Goal: Information Seeking & Learning: Learn about a topic

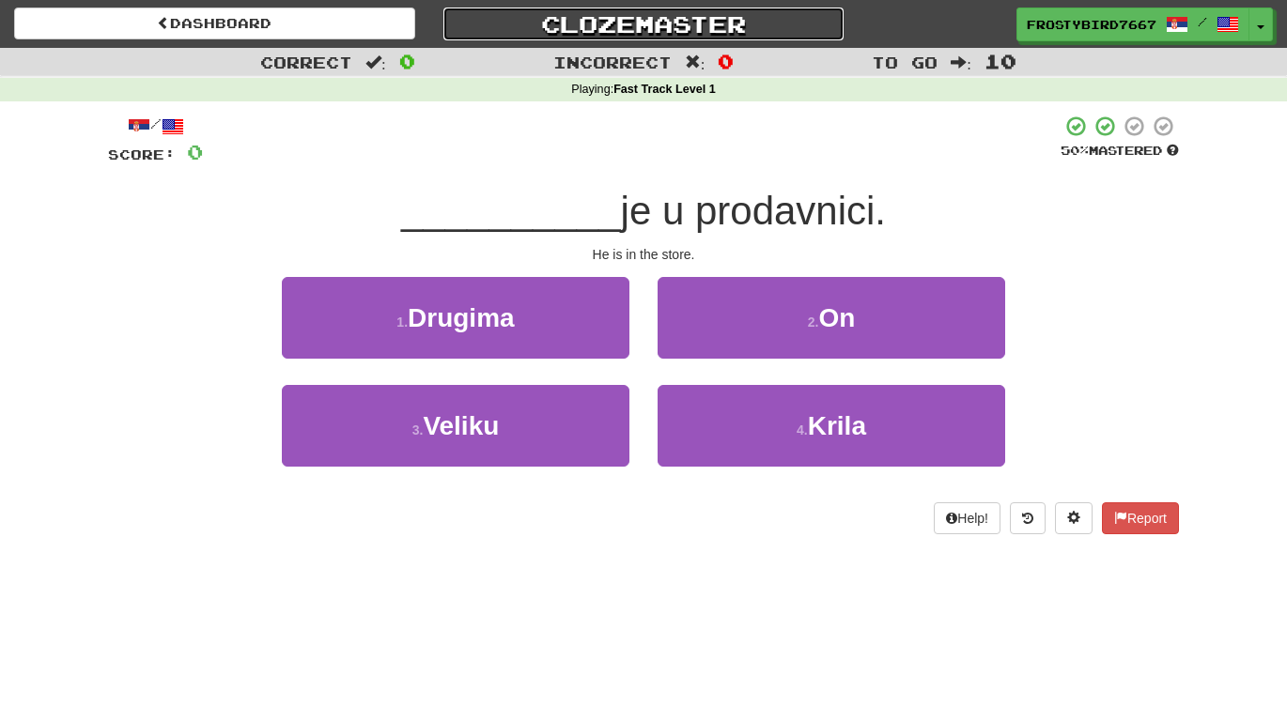
click at [643, 28] on link "Clozemaster" at bounding box center [643, 24] width 401 height 33
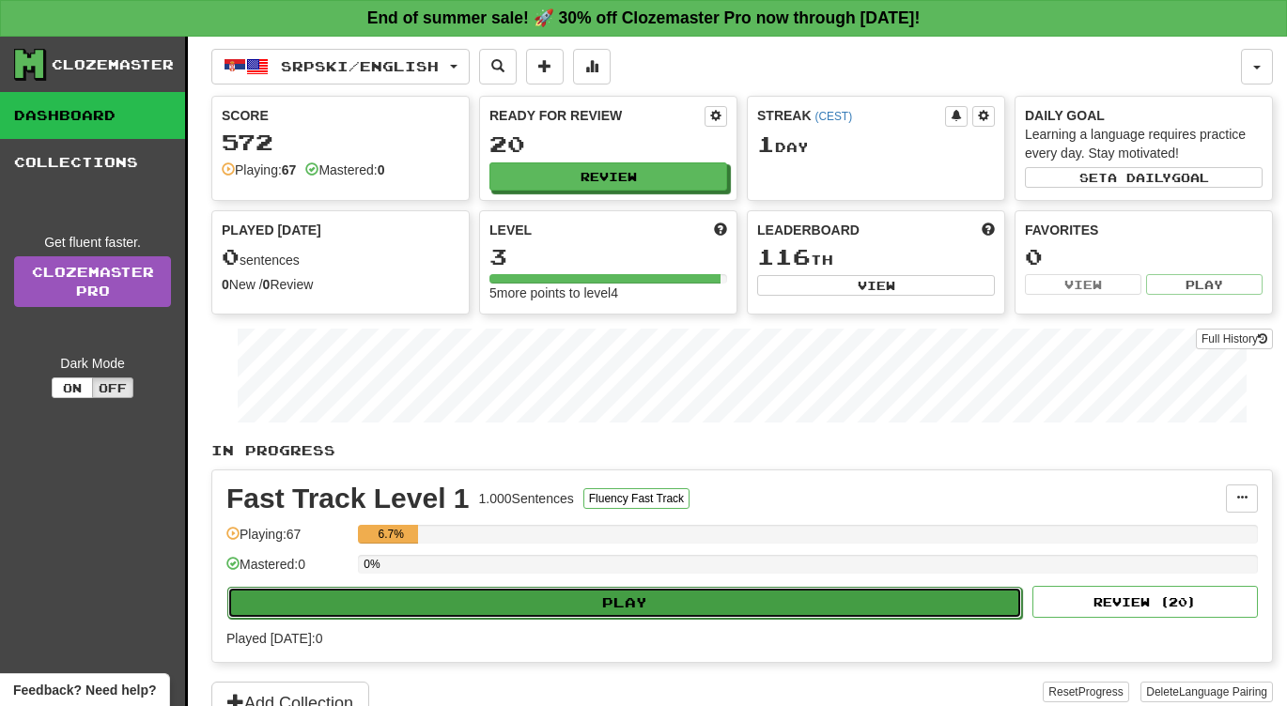
click at [646, 610] on button "Play" at bounding box center [624, 603] width 795 height 32
select select "**"
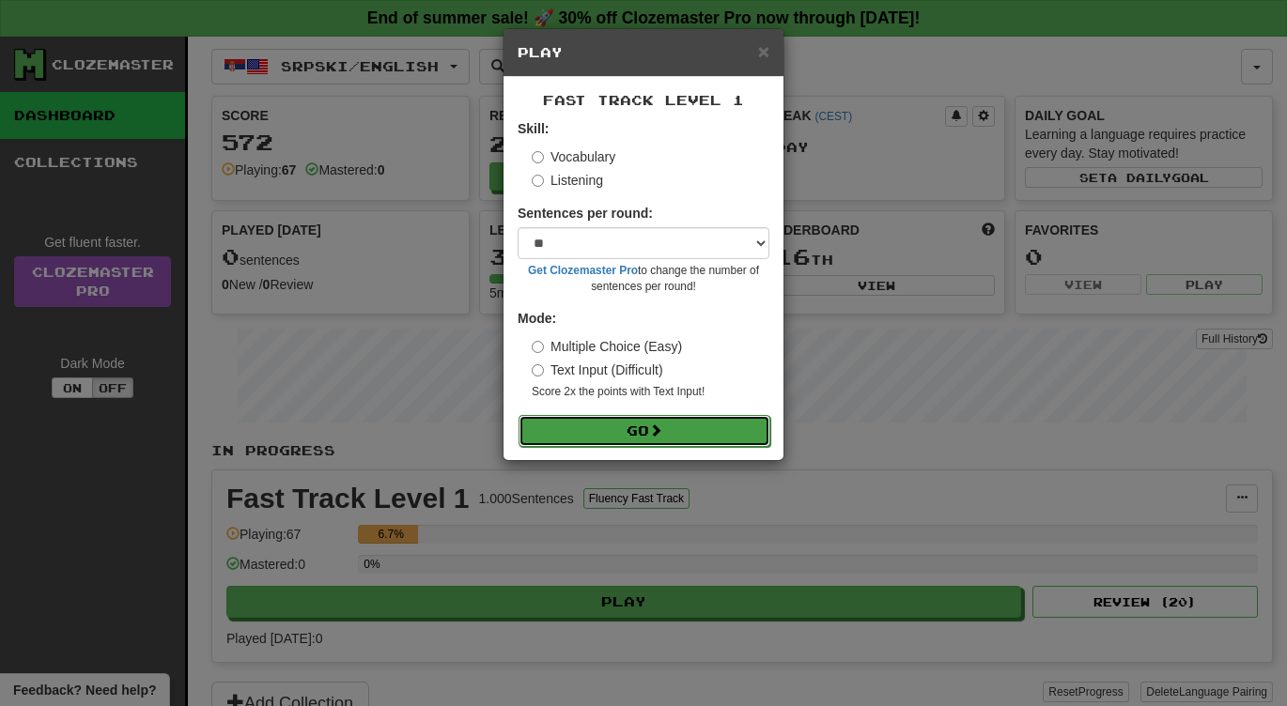
click at [656, 431] on span at bounding box center [655, 430] width 13 height 13
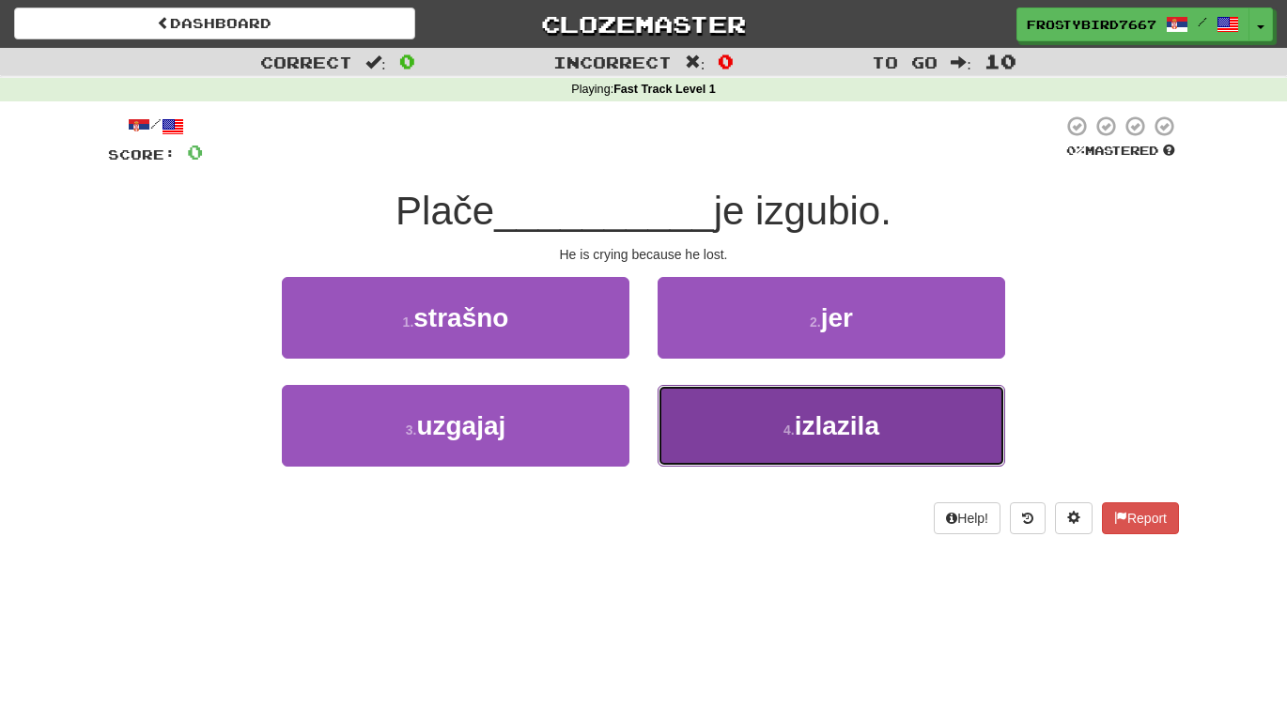
click at [780, 429] on button "4 . izlazila" at bounding box center [830, 426] width 347 height 82
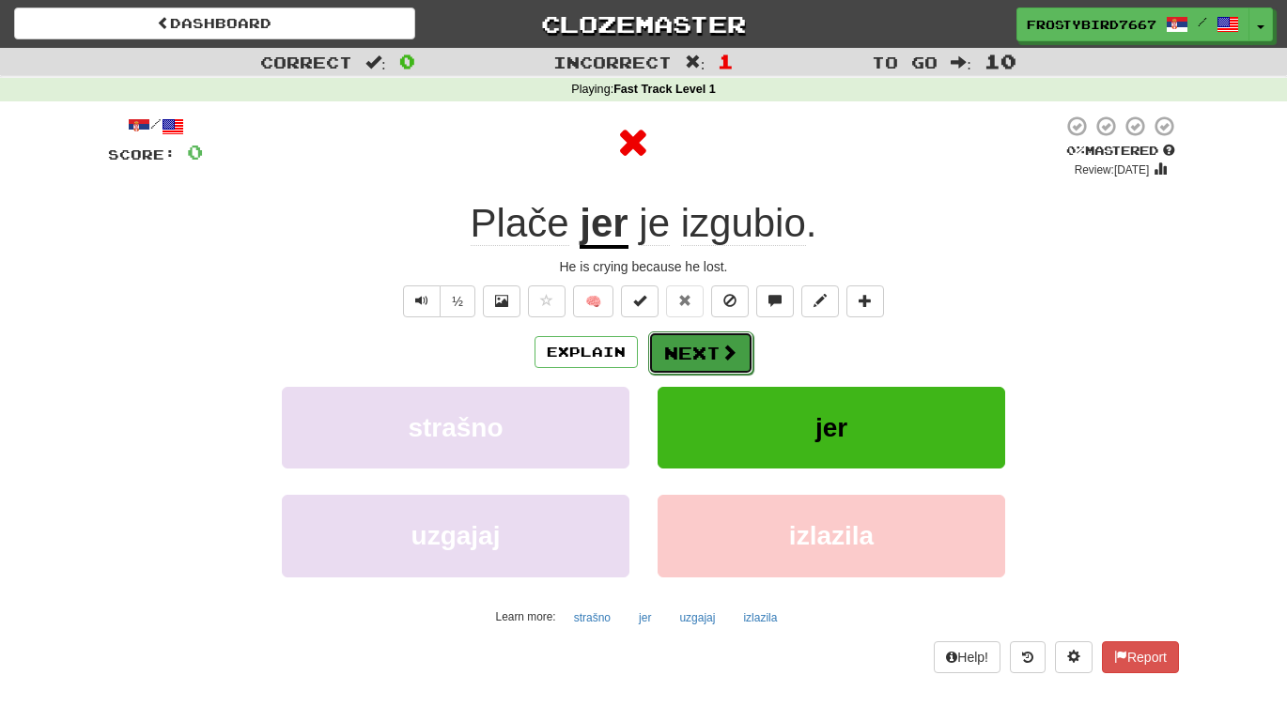
click at [703, 338] on button "Next" at bounding box center [700, 353] width 105 height 43
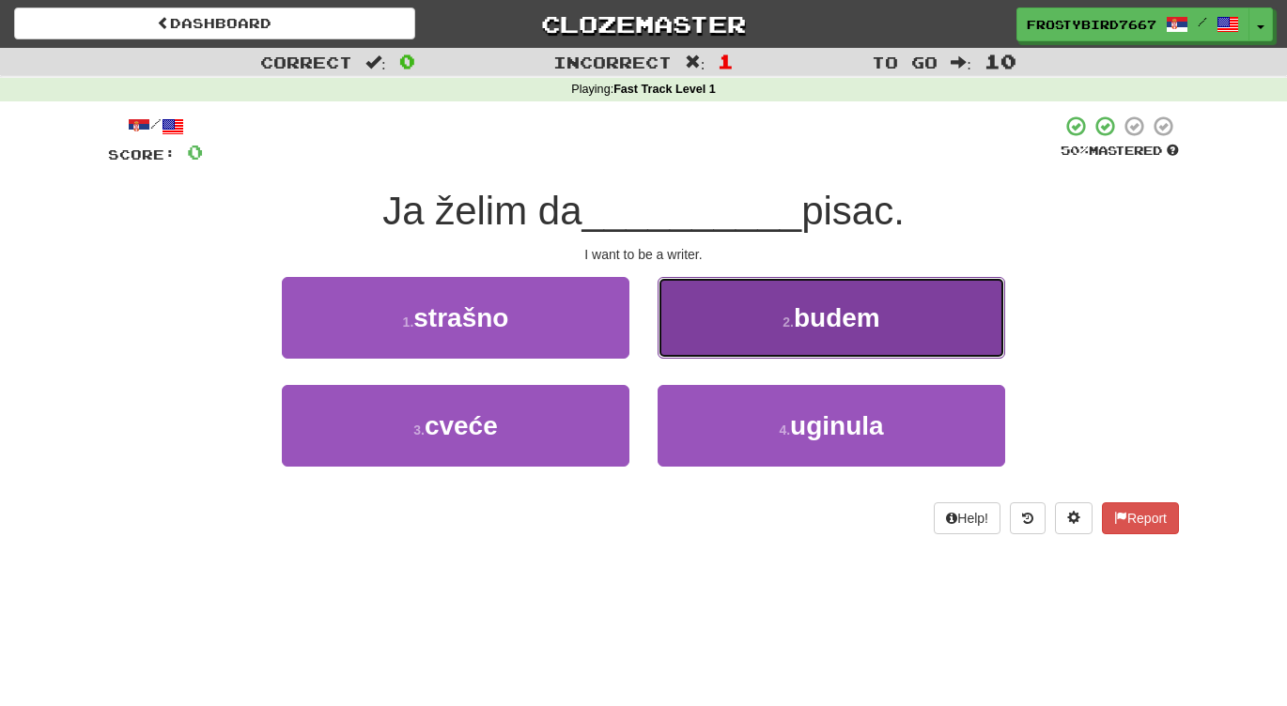
click at [788, 336] on button "2 . budem" at bounding box center [830, 318] width 347 height 82
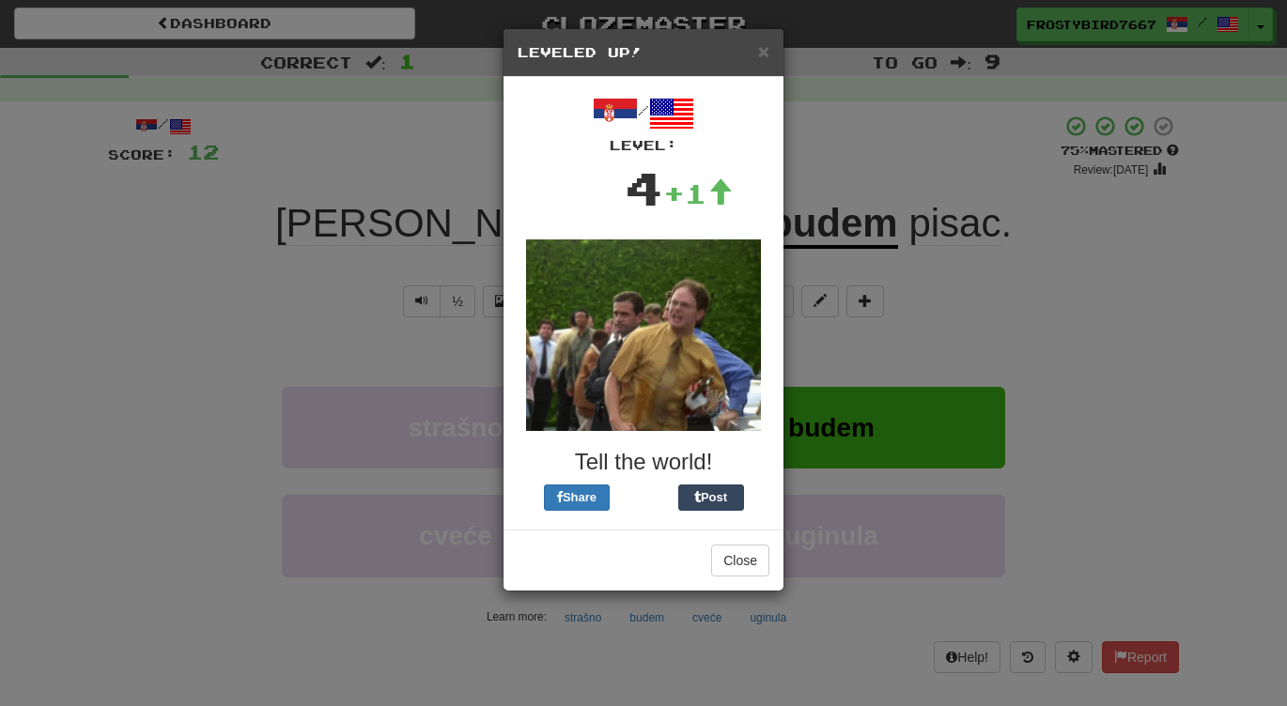
click at [860, 279] on div "× Leveled Up! / Level: 4 +1 Tell the world! Share Post Close" at bounding box center [643, 353] width 1287 height 706
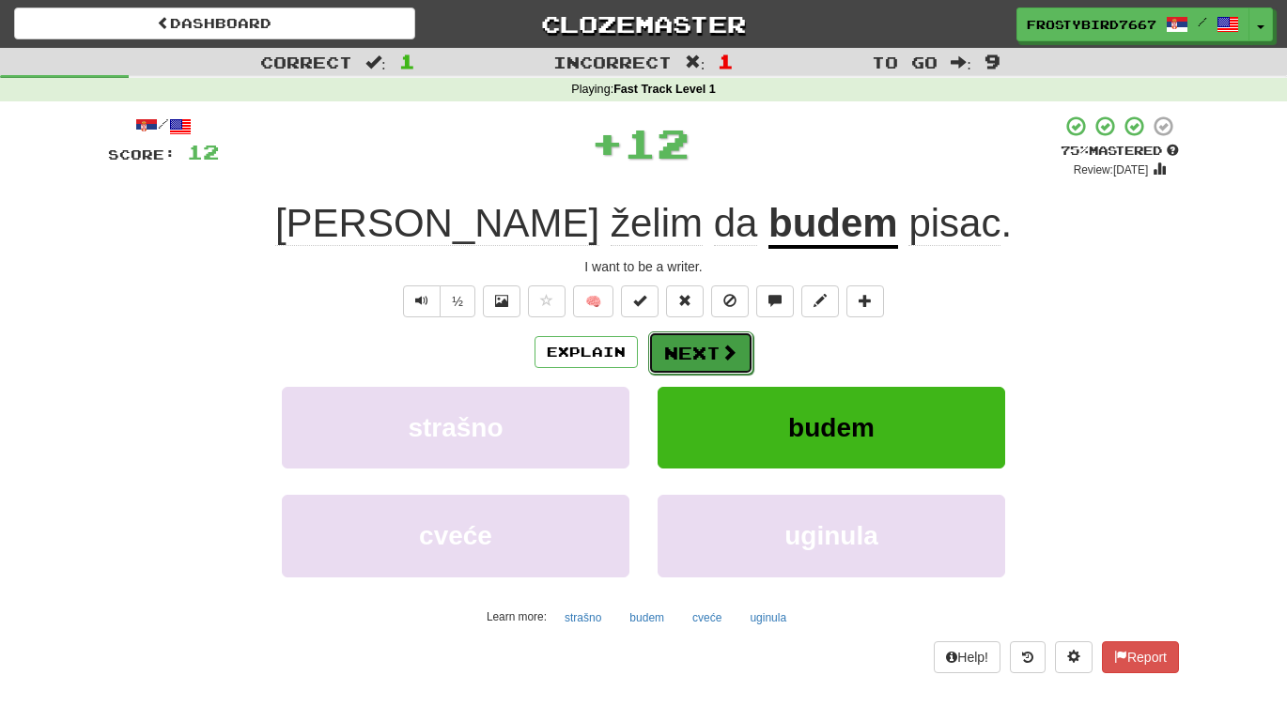
click at [728, 355] on span at bounding box center [728, 352] width 17 height 17
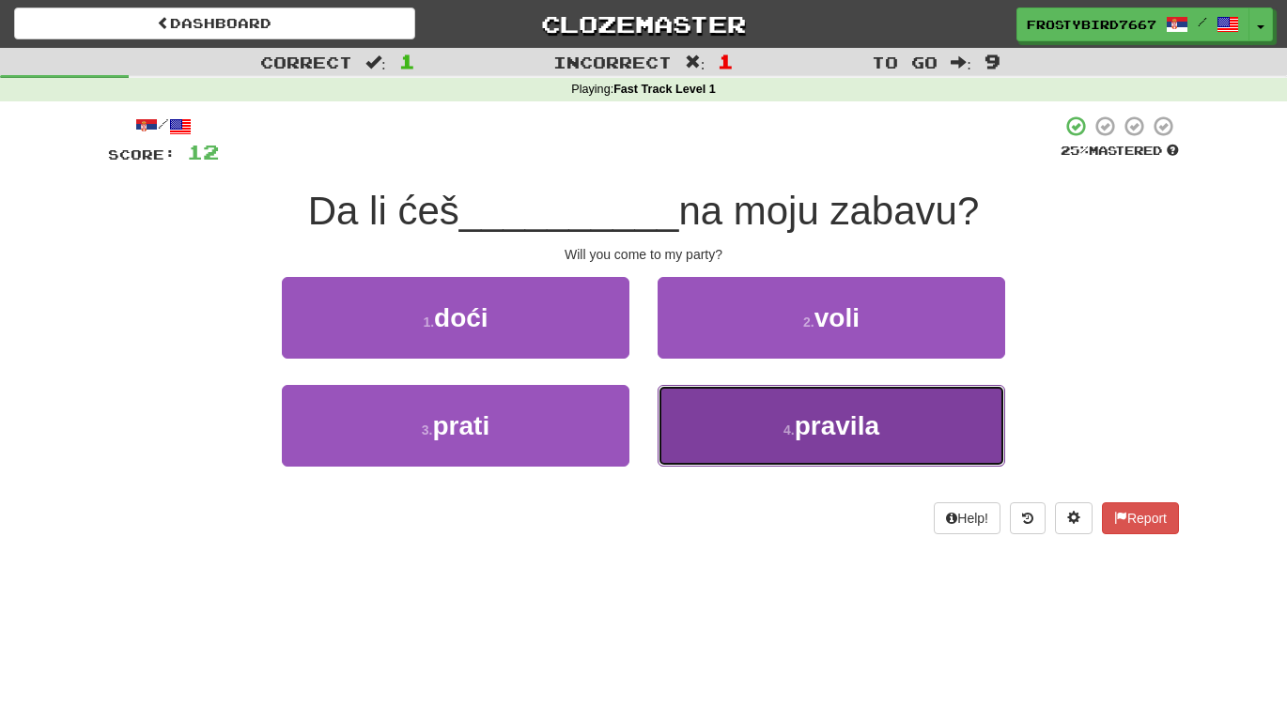
click at [801, 440] on button "4 . pravila" at bounding box center [830, 426] width 347 height 82
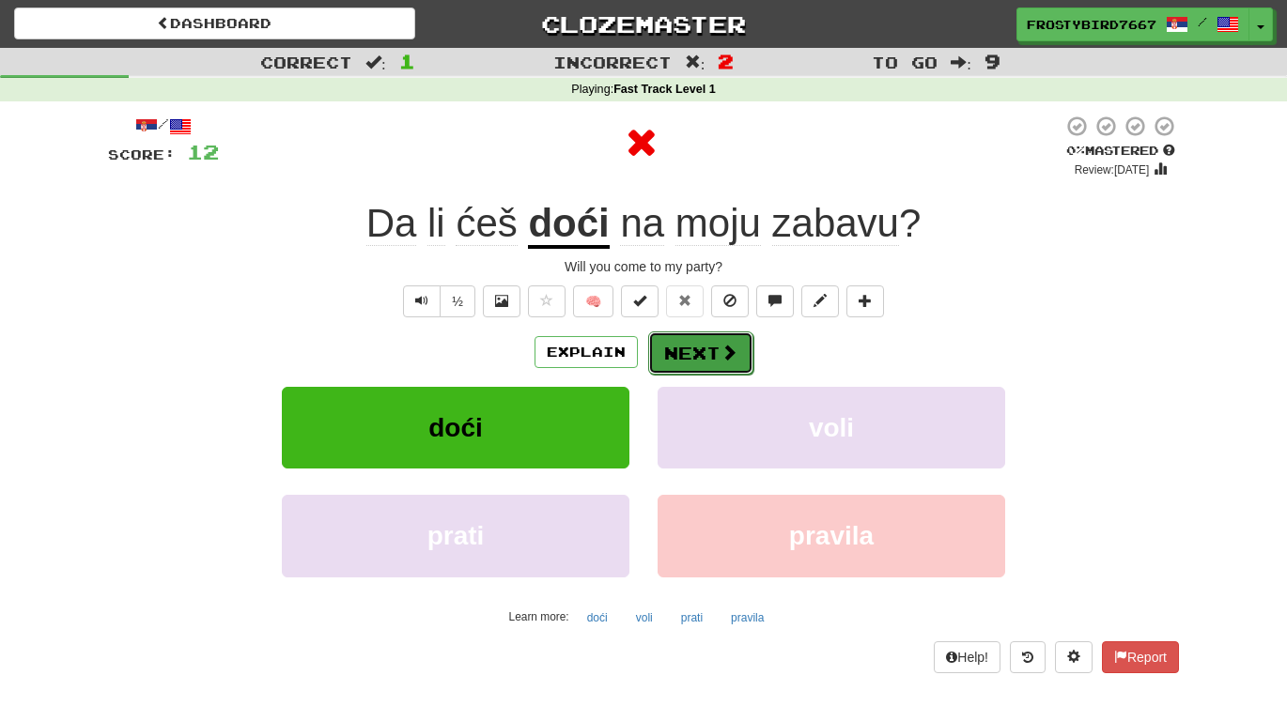
click at [681, 357] on button "Next" at bounding box center [700, 353] width 105 height 43
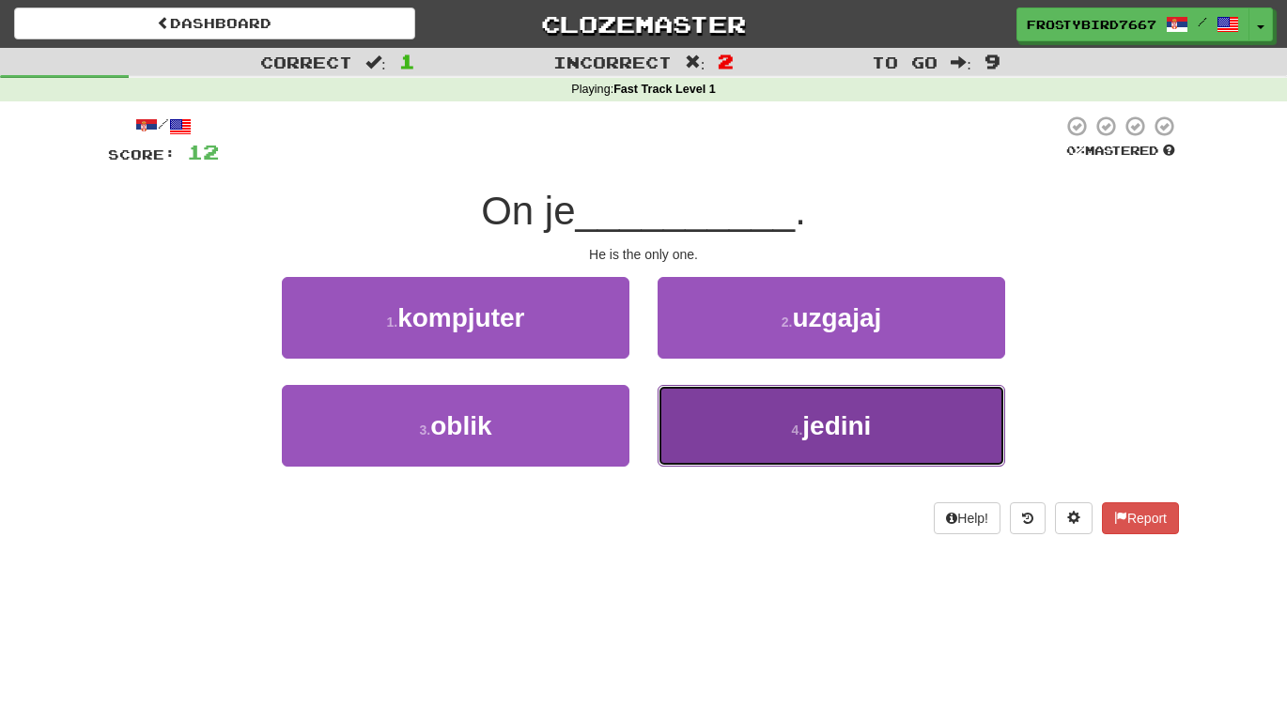
click at [807, 438] on span "jedini" at bounding box center [836, 425] width 69 height 29
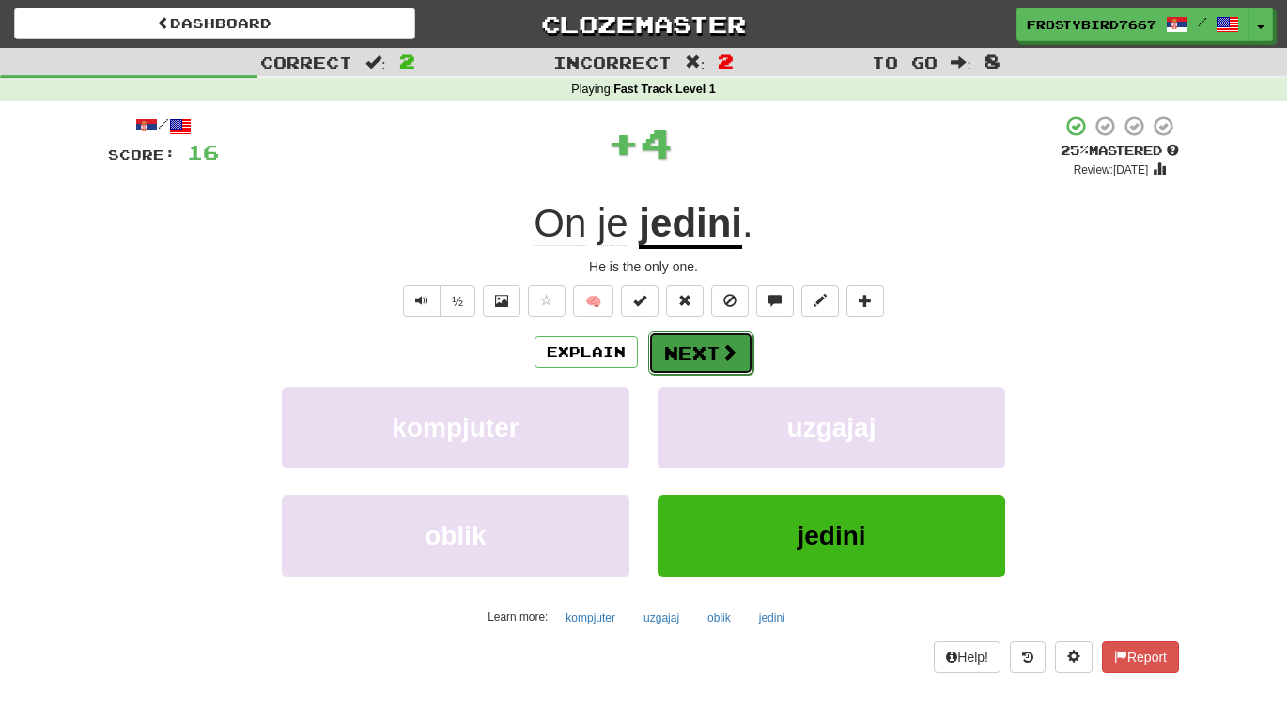
click at [710, 348] on button "Next" at bounding box center [700, 353] width 105 height 43
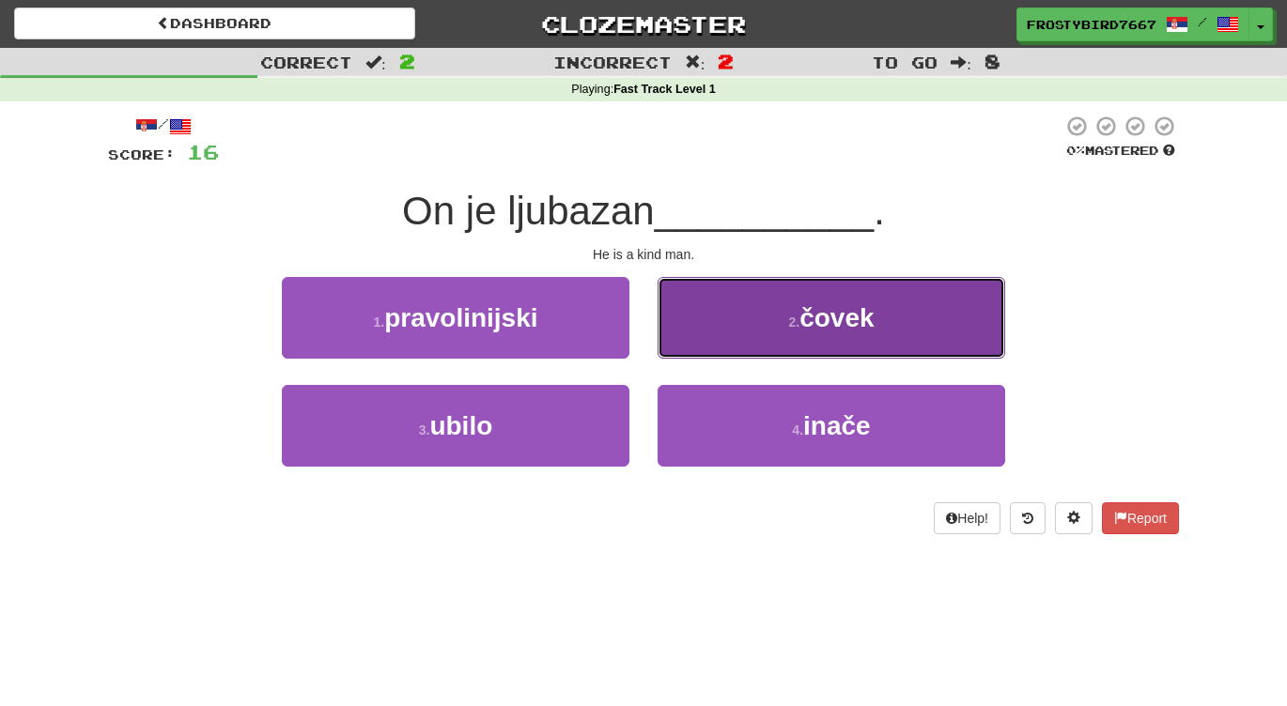
click at [799, 323] on small "2 ." at bounding box center [793, 322] width 11 height 15
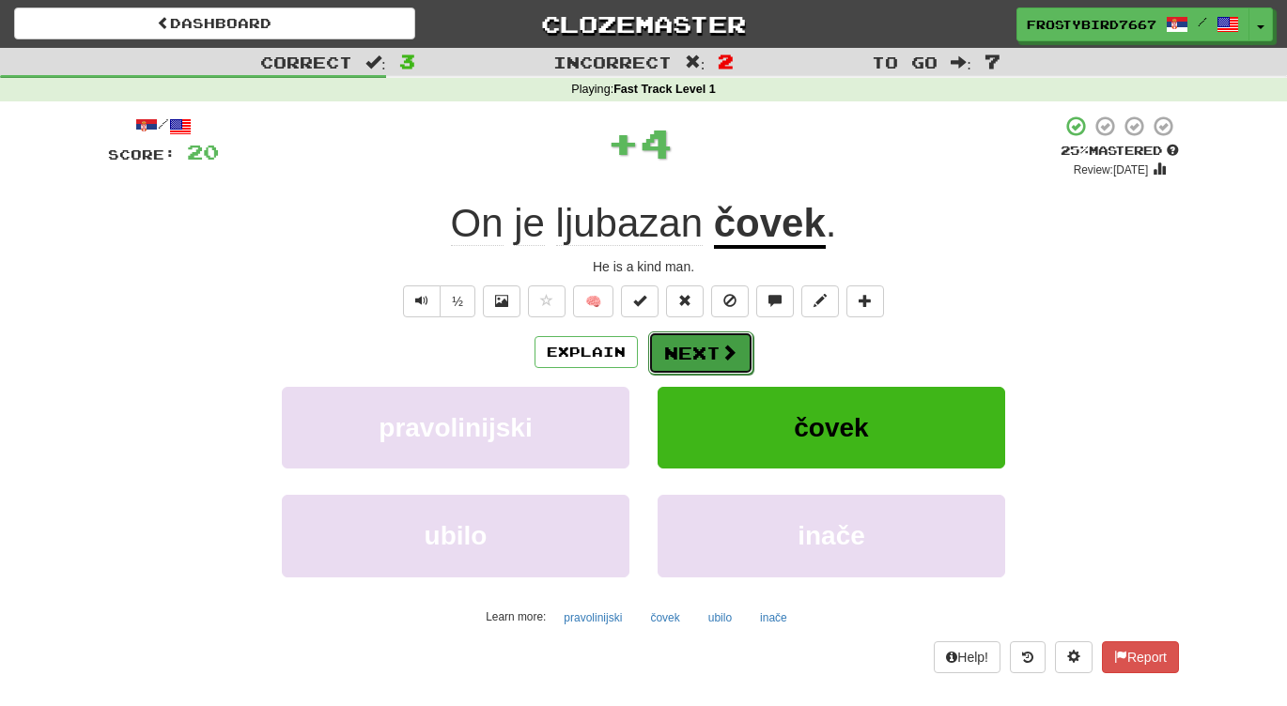
click at [702, 360] on button "Next" at bounding box center [700, 353] width 105 height 43
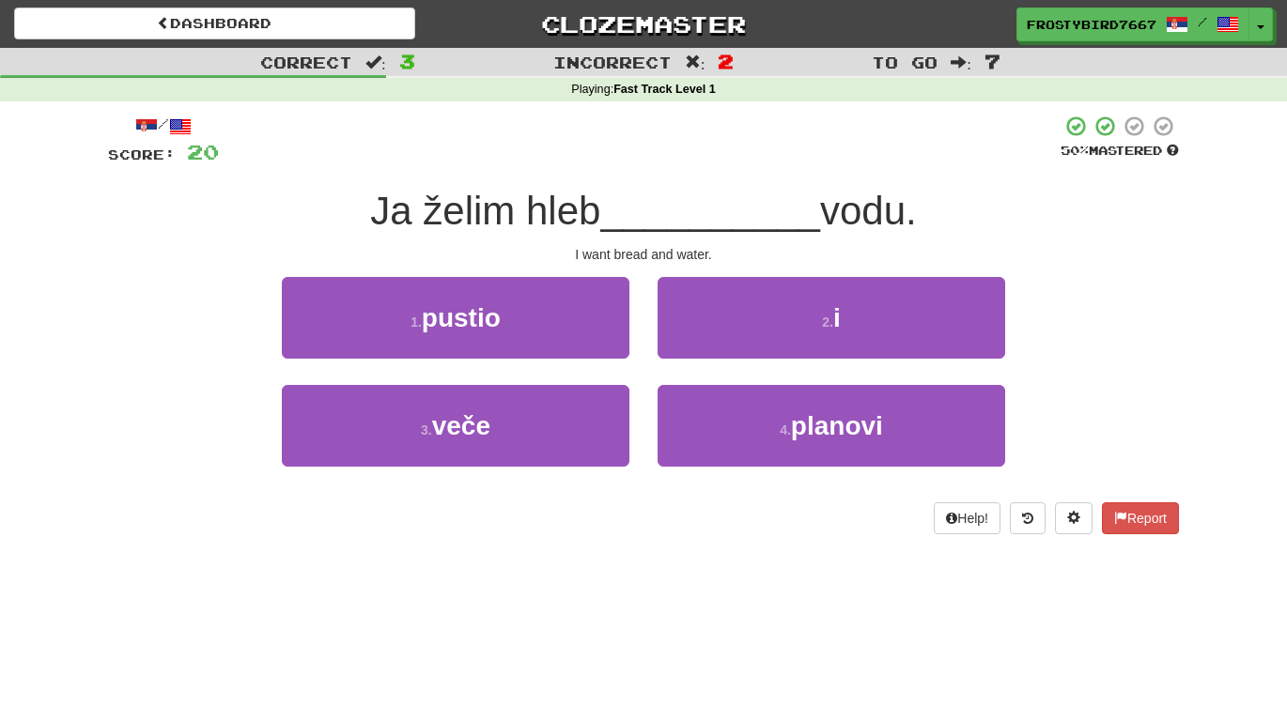
click at [746, 360] on div "2 . i" at bounding box center [831, 331] width 376 height 108
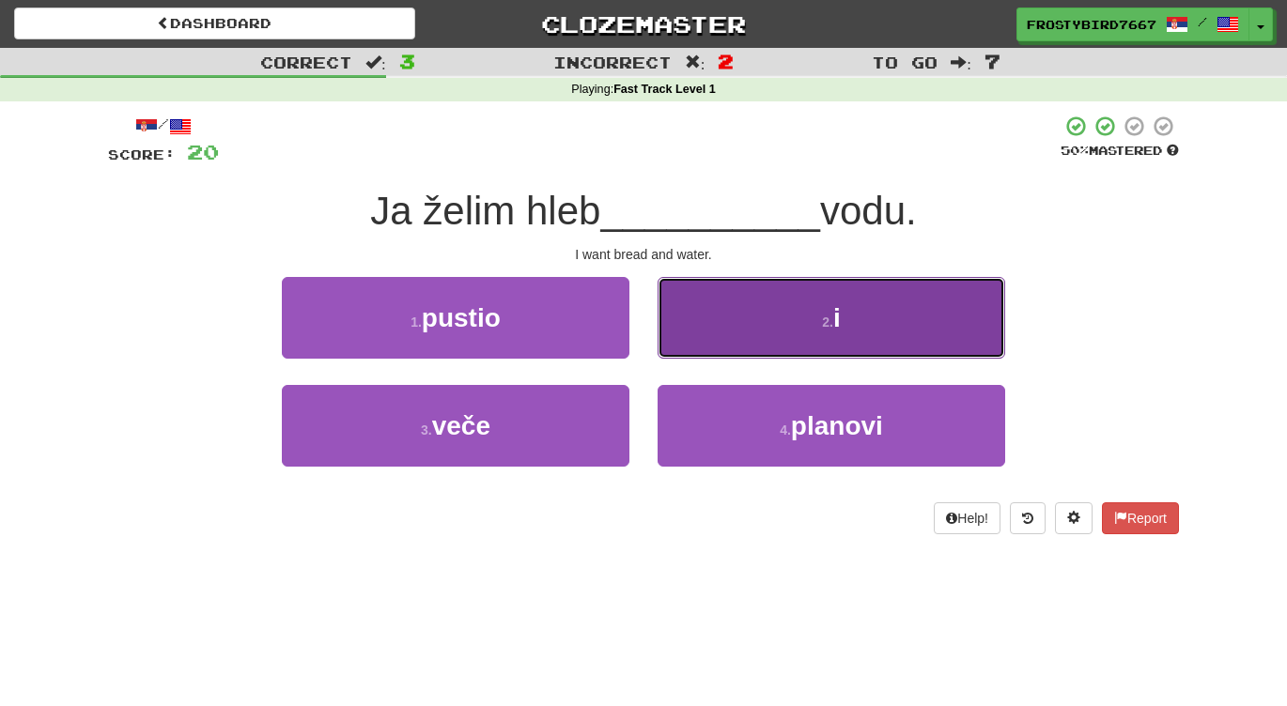
click at [750, 346] on button "2 . i" at bounding box center [830, 318] width 347 height 82
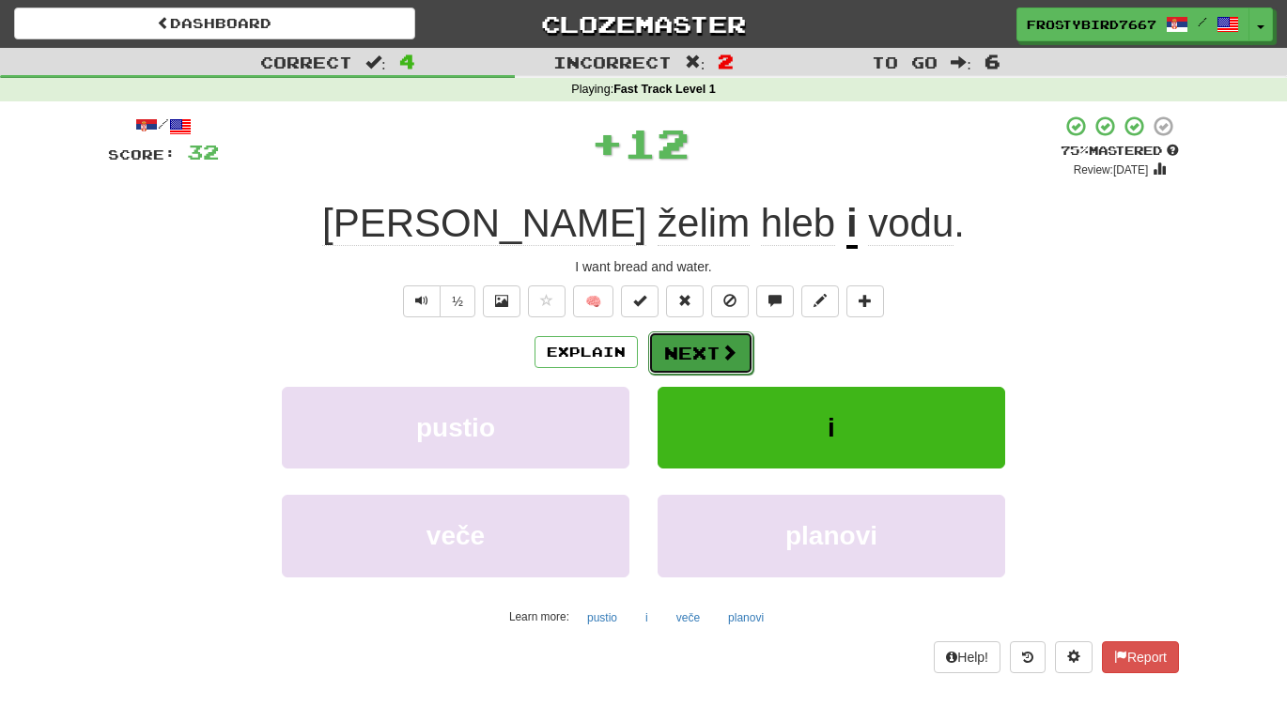
click at [708, 361] on button "Next" at bounding box center [700, 353] width 105 height 43
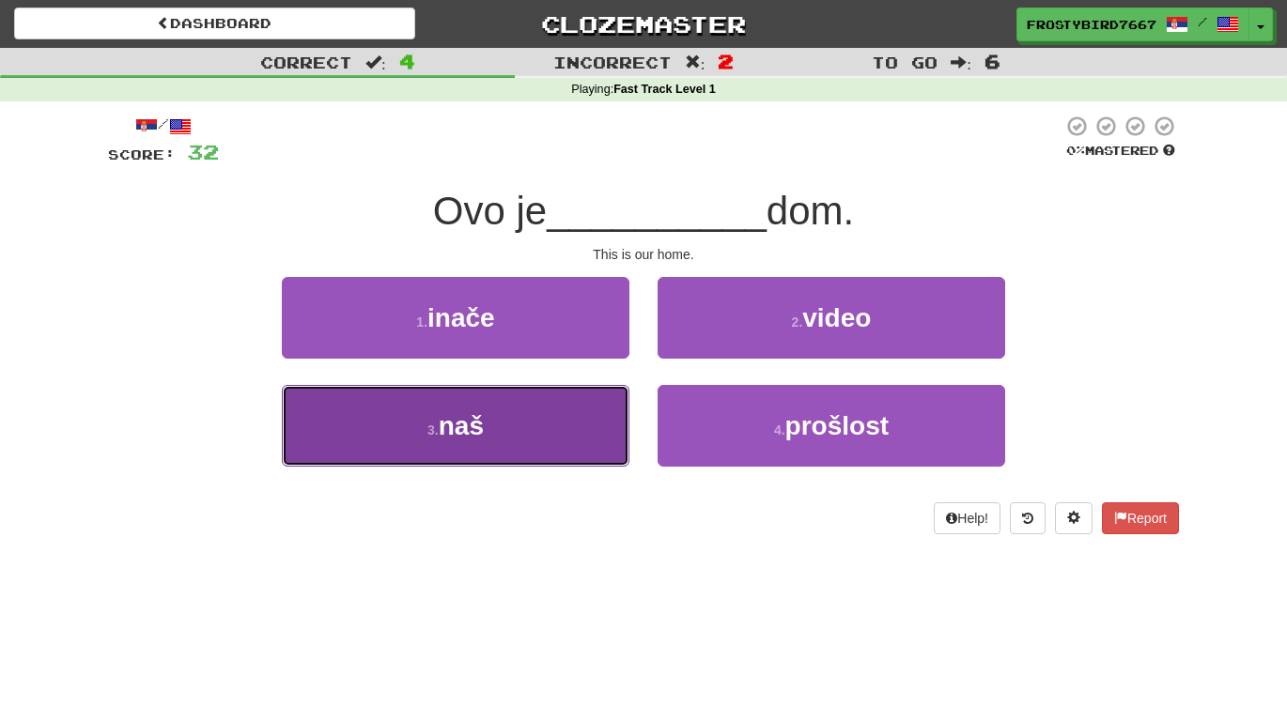
click at [563, 447] on button "3 . naš" at bounding box center [455, 426] width 347 height 82
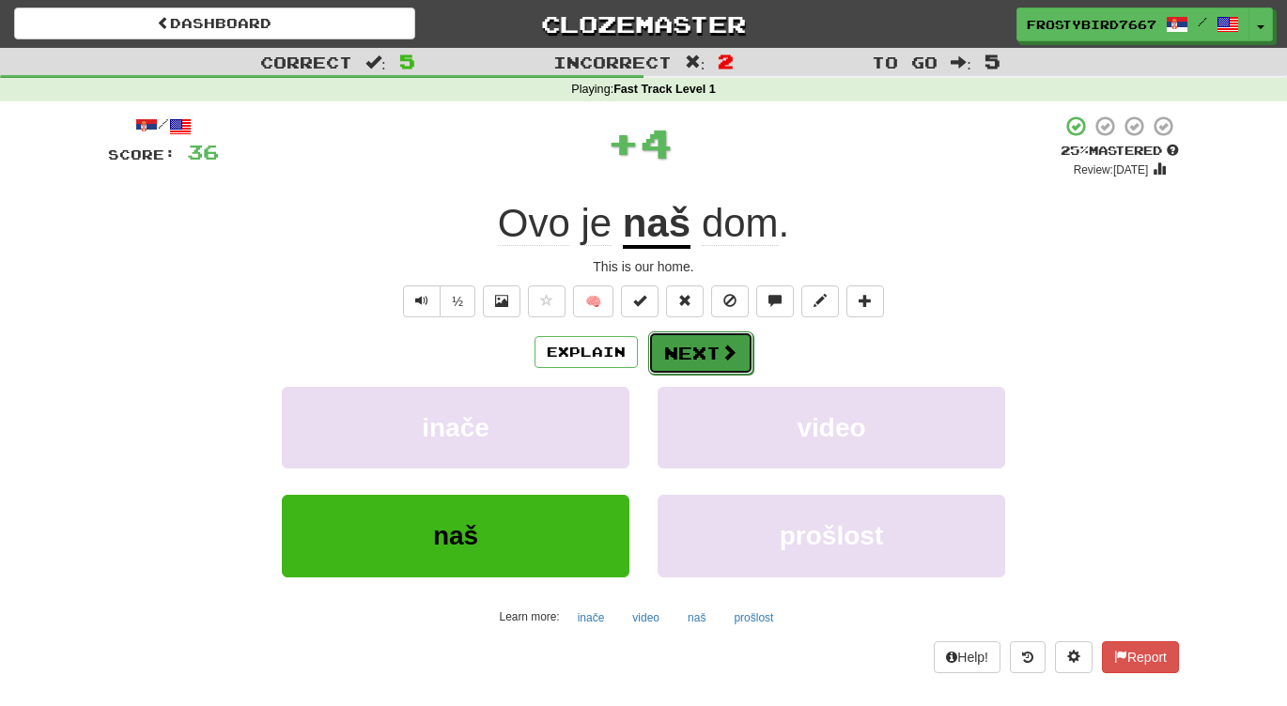
click at [731, 350] on span at bounding box center [728, 352] width 17 height 17
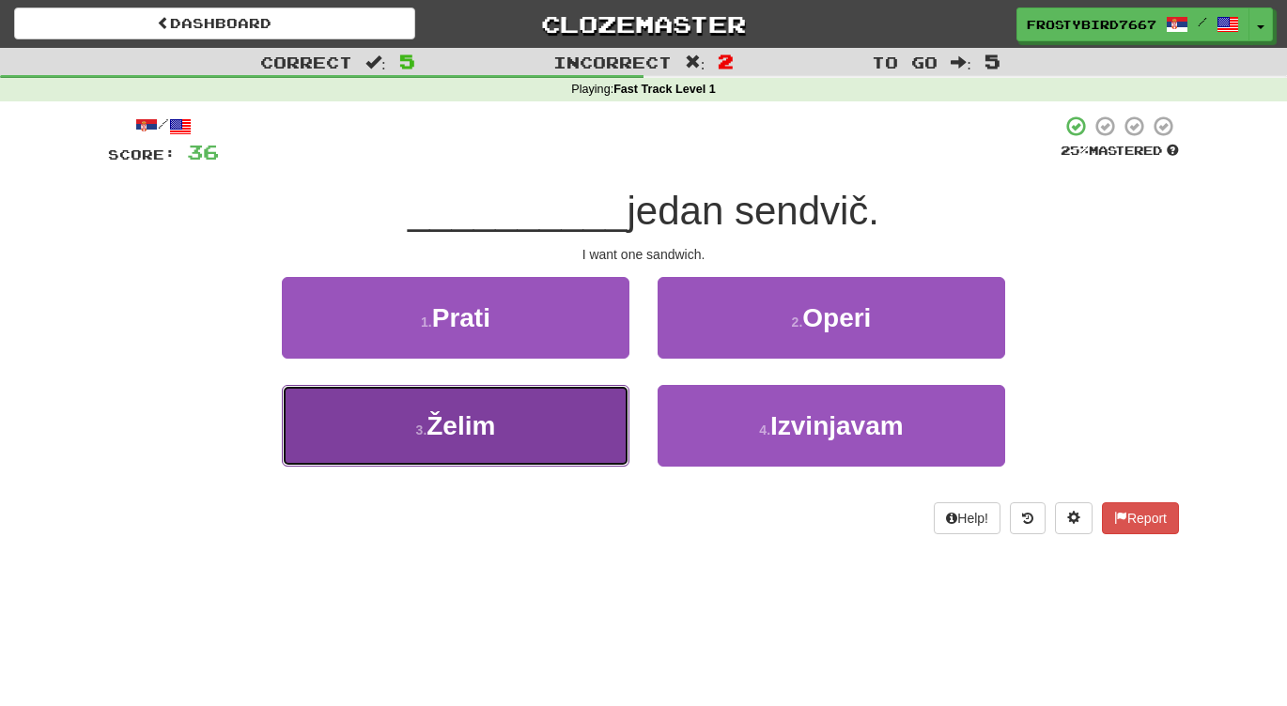
click at [563, 420] on button "3 . Želim" at bounding box center [455, 426] width 347 height 82
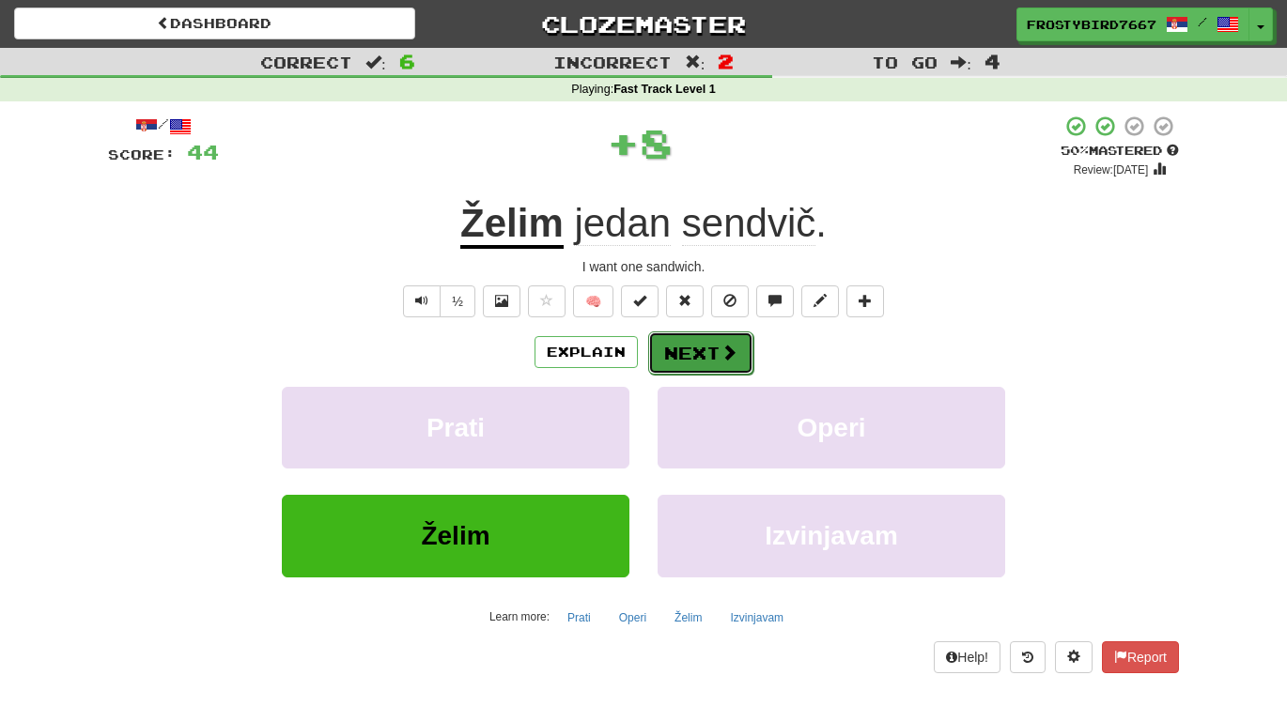
click at [698, 351] on button "Next" at bounding box center [700, 353] width 105 height 43
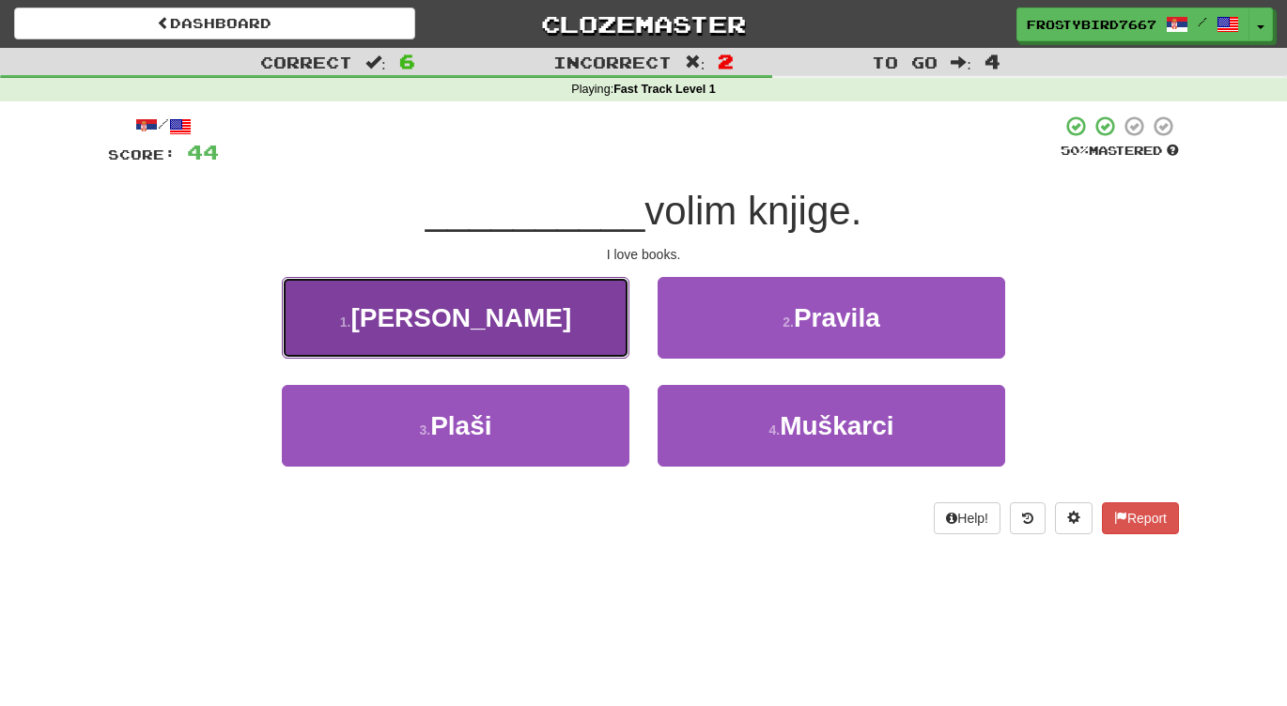
click at [554, 315] on button "1 . Ja" at bounding box center [455, 318] width 347 height 82
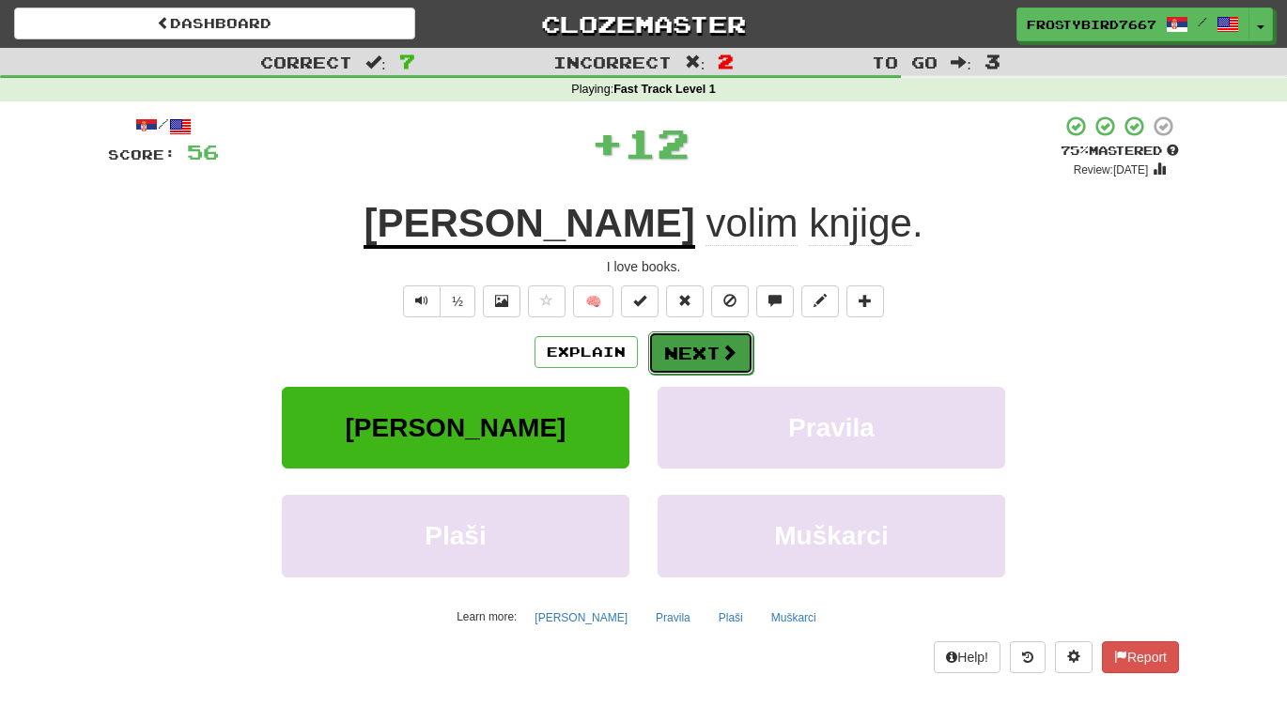
click at [708, 355] on button "Next" at bounding box center [700, 353] width 105 height 43
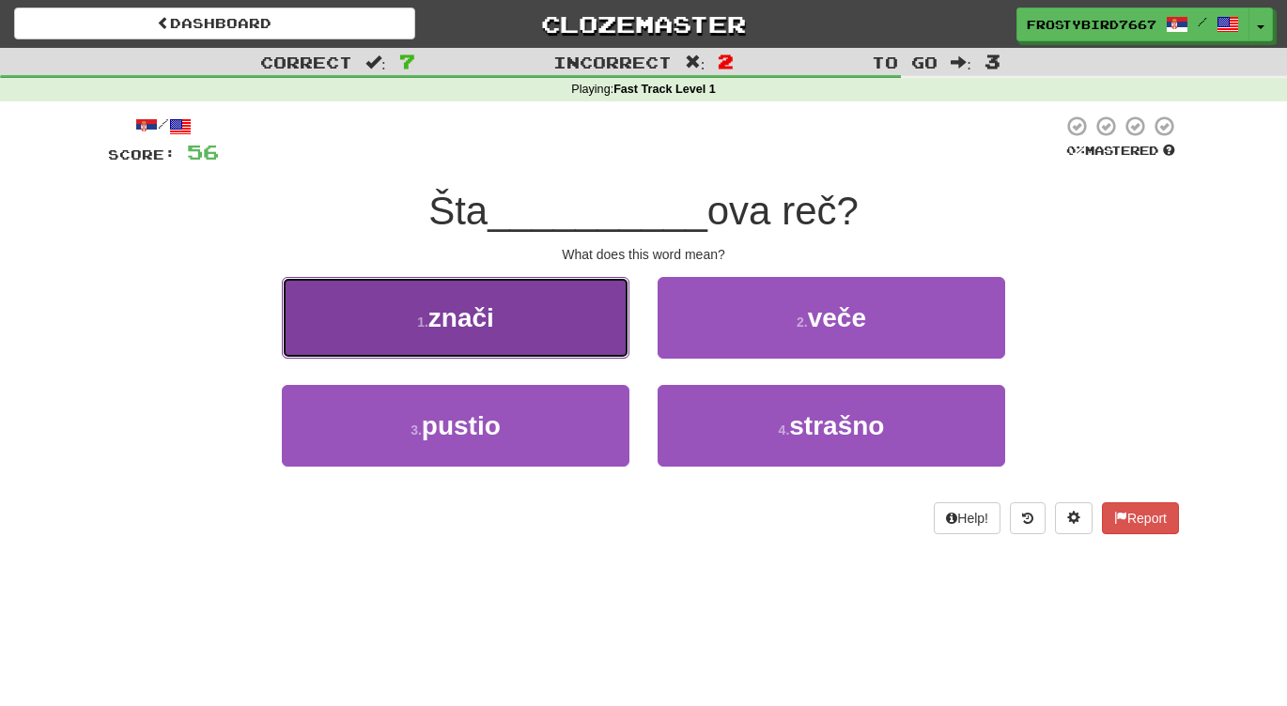
click at [580, 332] on button "1 . znači" at bounding box center [455, 318] width 347 height 82
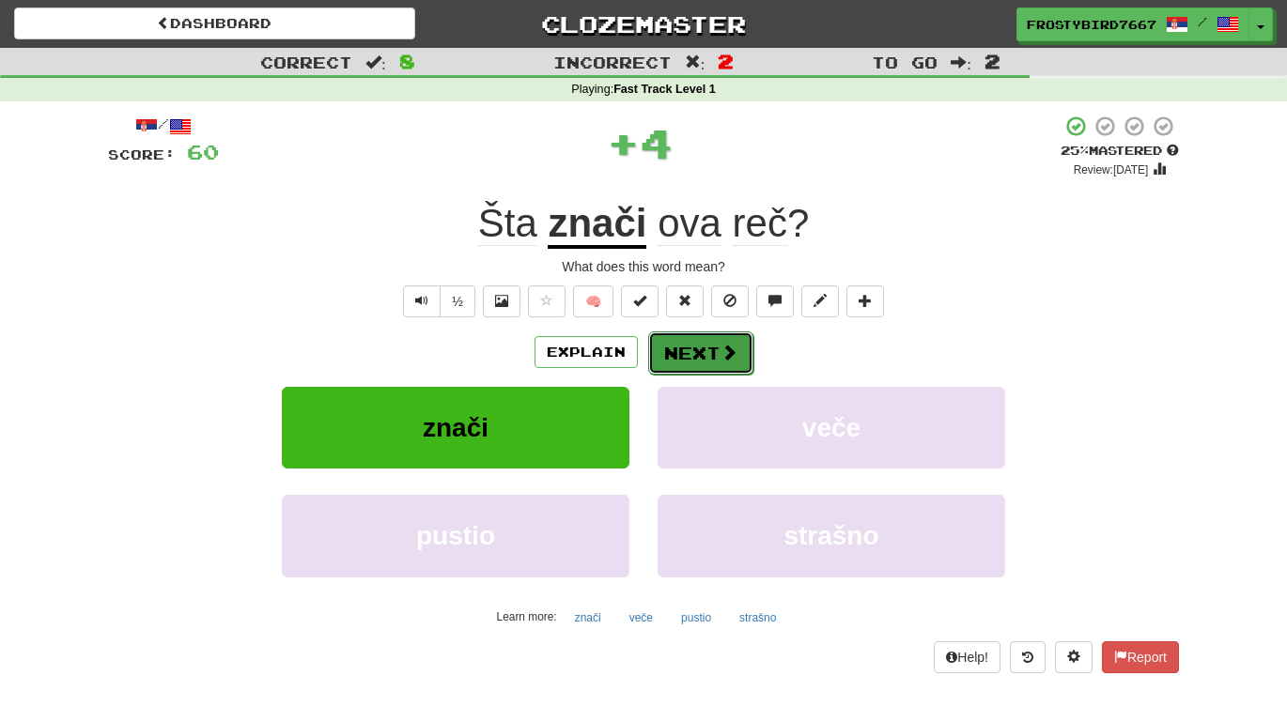
click at [716, 363] on button "Next" at bounding box center [700, 353] width 105 height 43
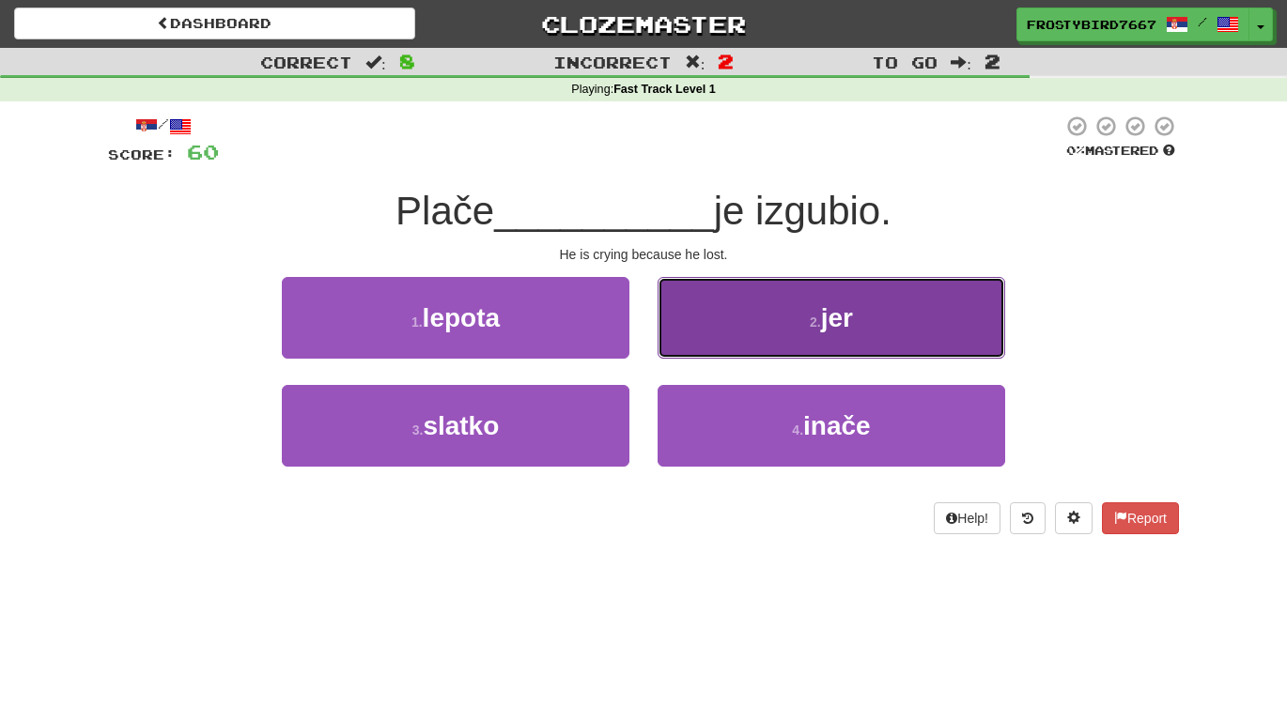
click at [856, 316] on button "2 . jer" at bounding box center [830, 318] width 347 height 82
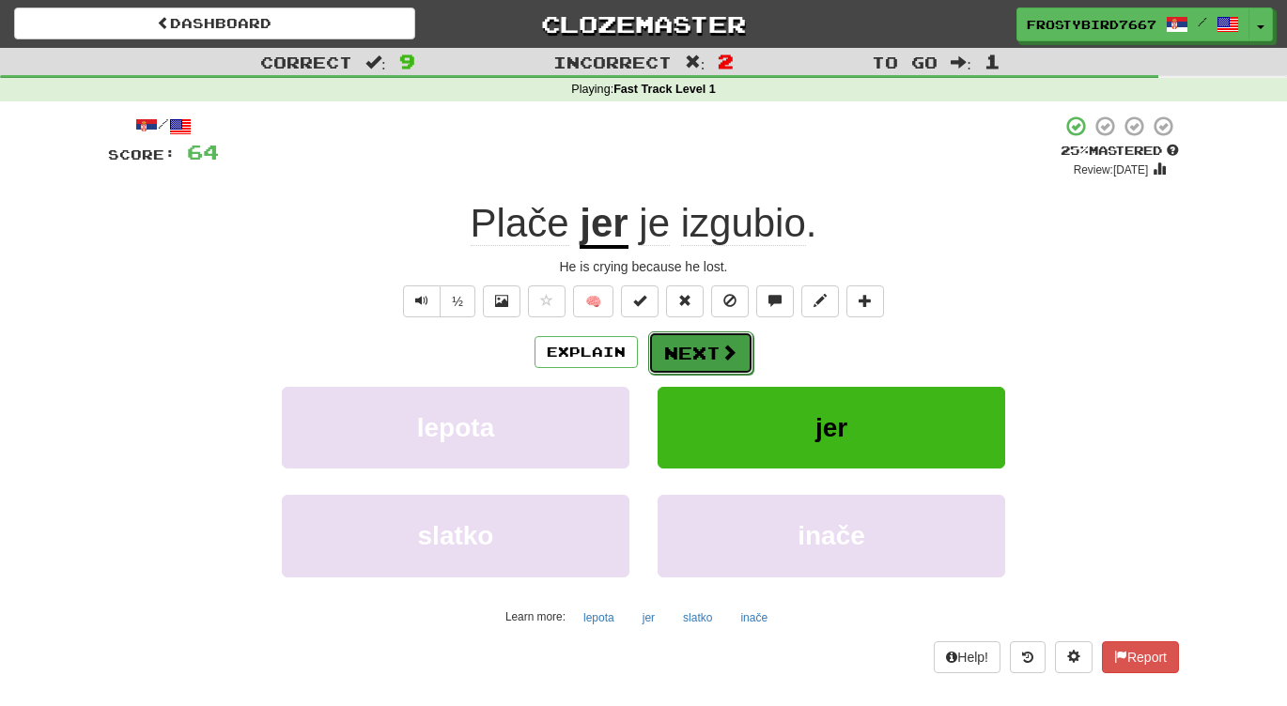
click at [694, 347] on button "Next" at bounding box center [700, 353] width 105 height 43
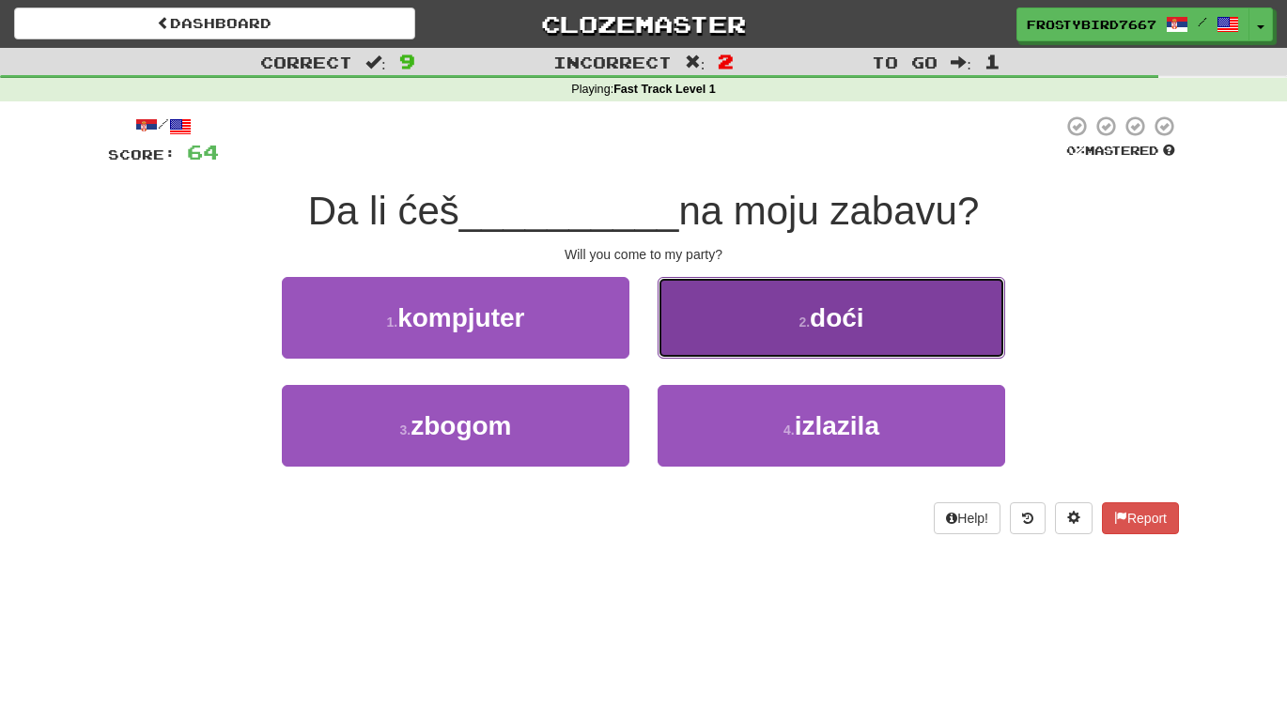
click at [827, 332] on button "2 . doći" at bounding box center [830, 318] width 347 height 82
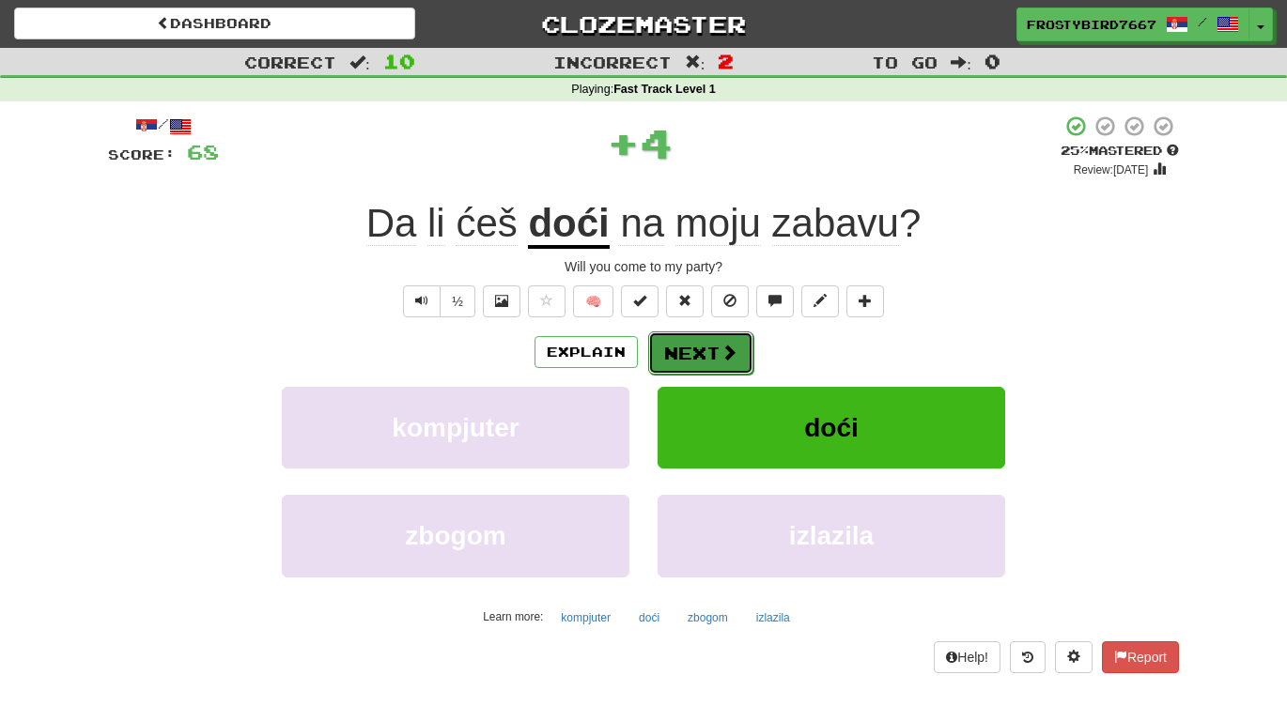
click at [694, 356] on button "Next" at bounding box center [700, 353] width 105 height 43
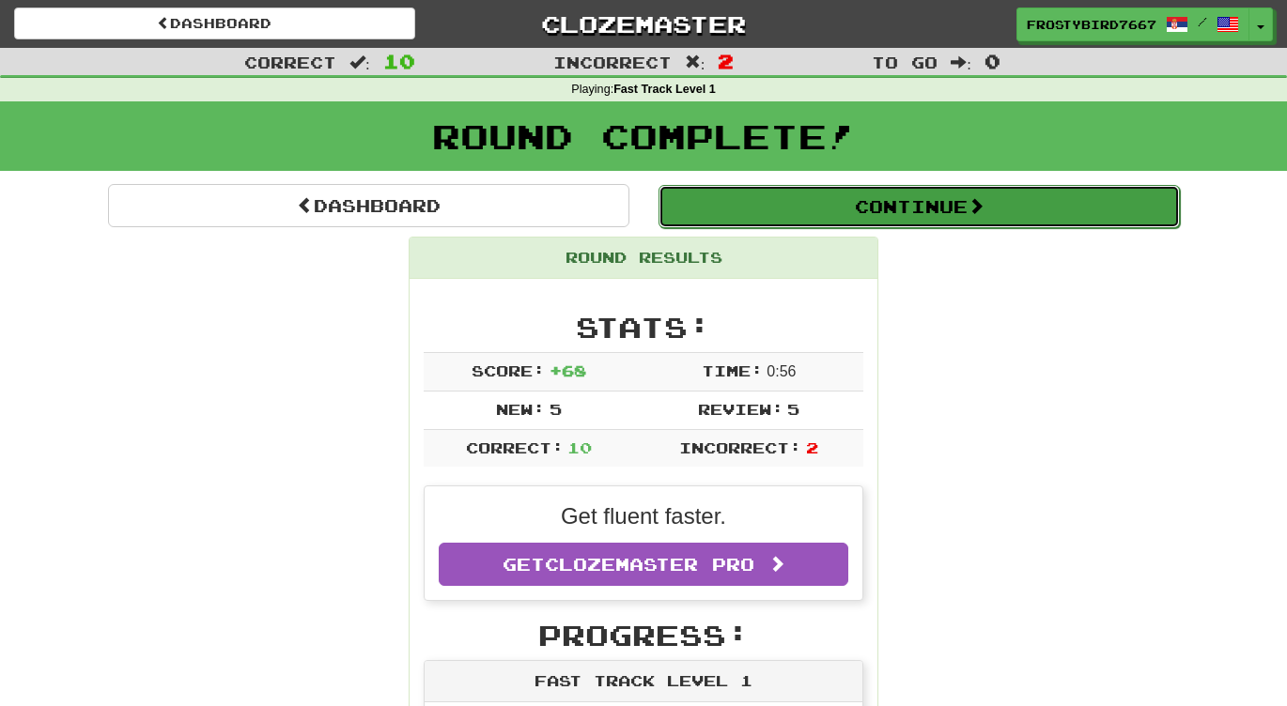
click at [896, 218] on button "Continue" at bounding box center [918, 206] width 521 height 43
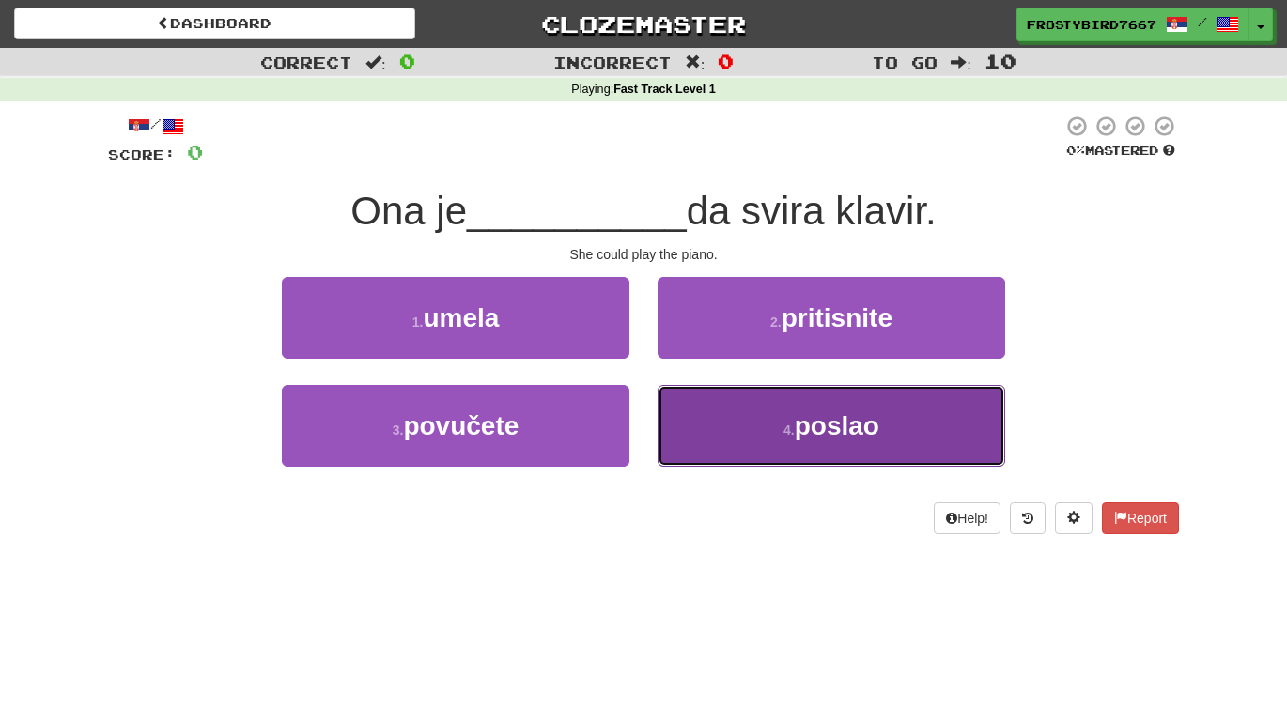
click at [753, 423] on button "4 . poslao" at bounding box center [830, 426] width 347 height 82
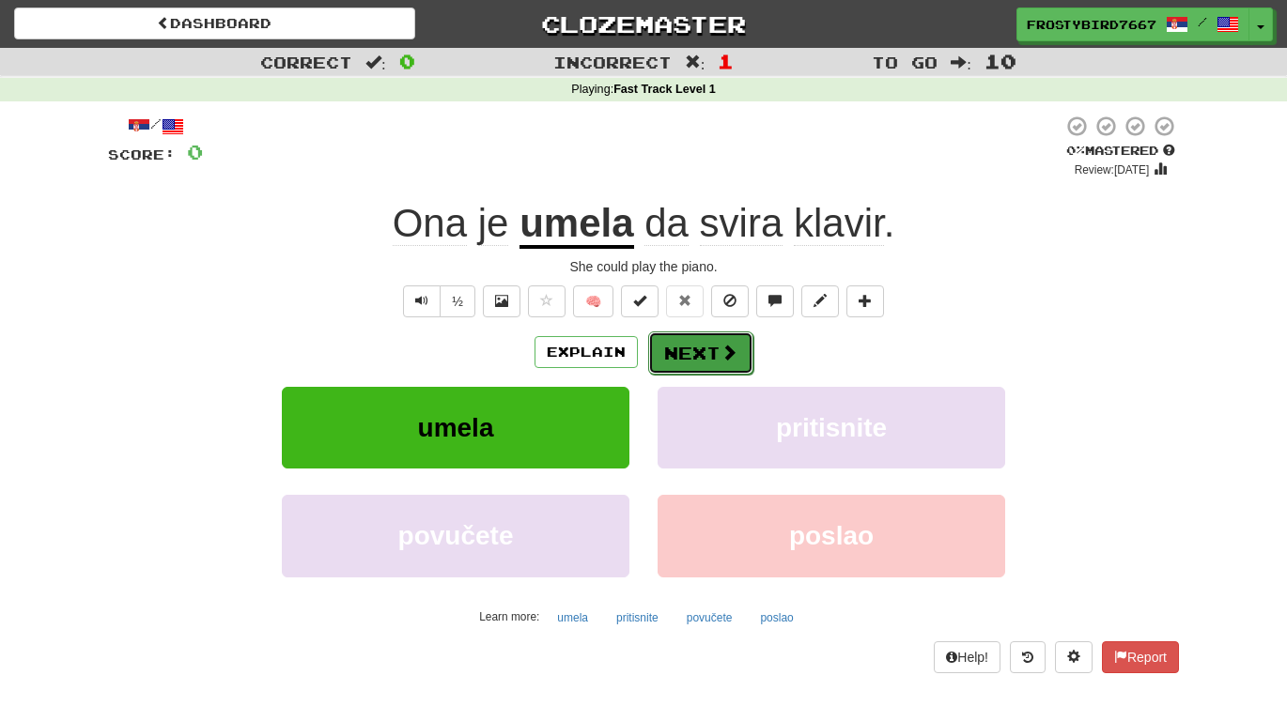
click at [718, 363] on button "Next" at bounding box center [700, 353] width 105 height 43
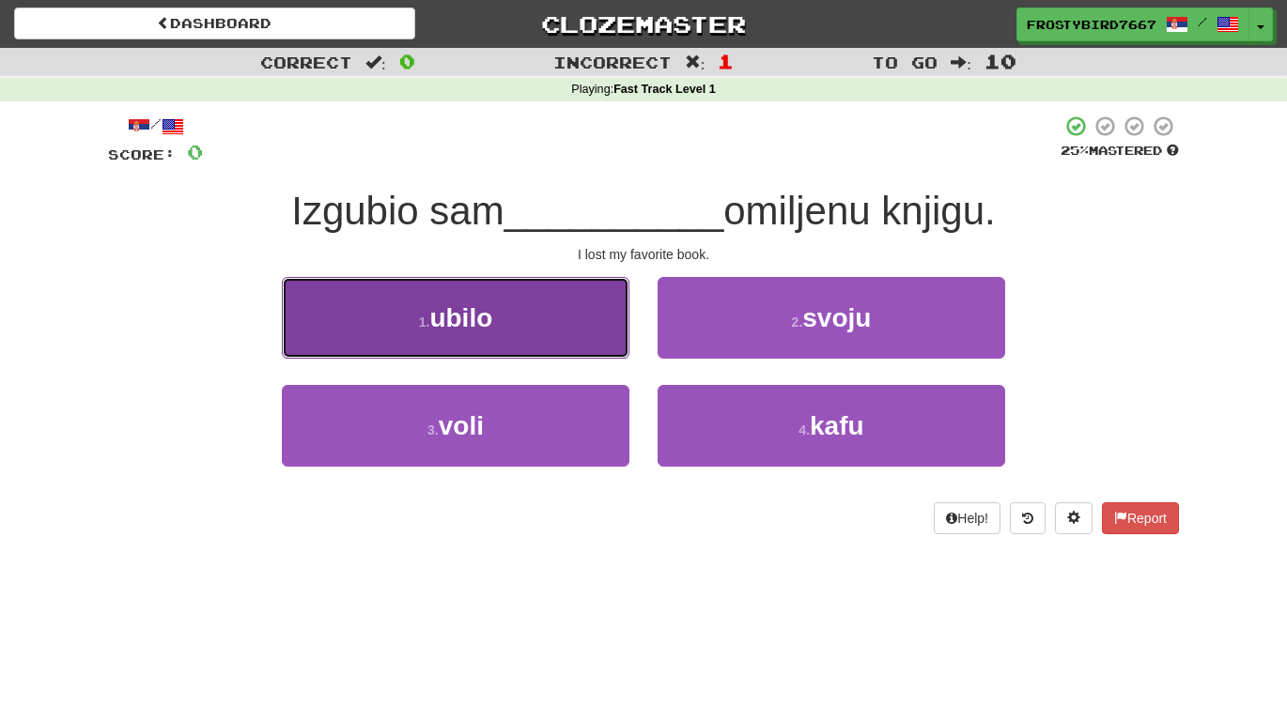
click at [573, 326] on button "1 . ubilo" at bounding box center [455, 318] width 347 height 82
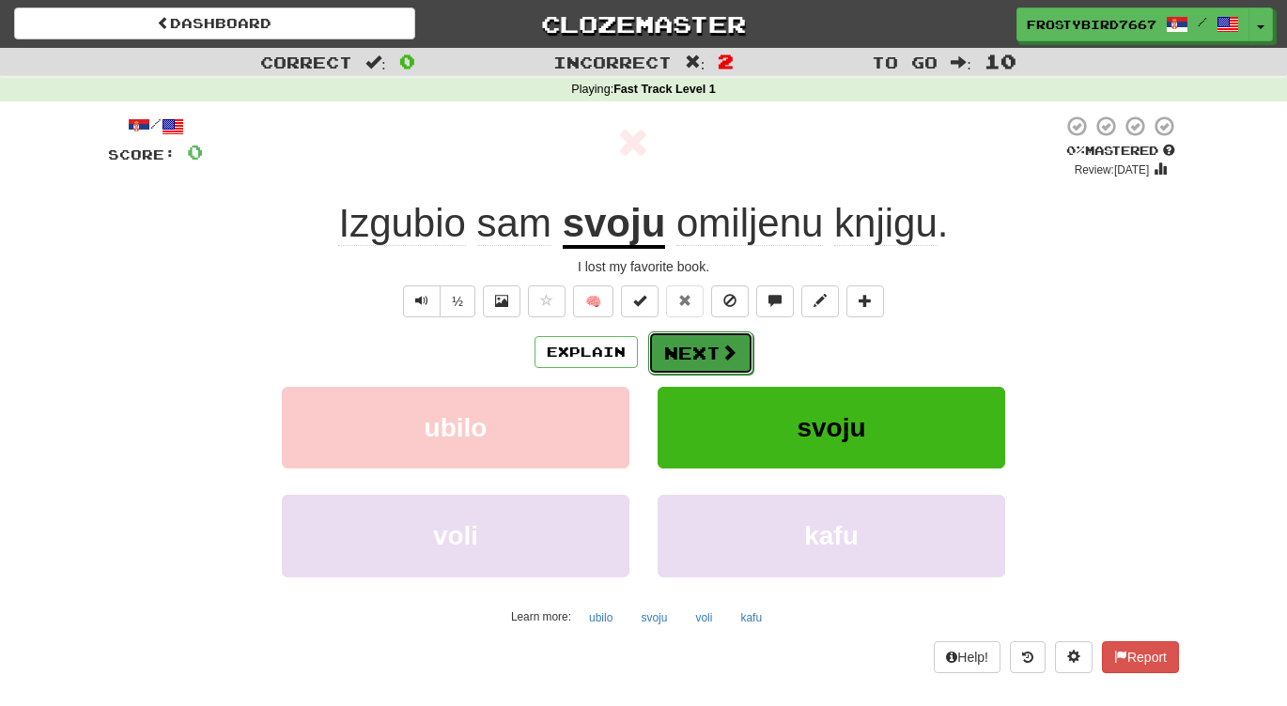
click at [710, 357] on button "Next" at bounding box center [700, 353] width 105 height 43
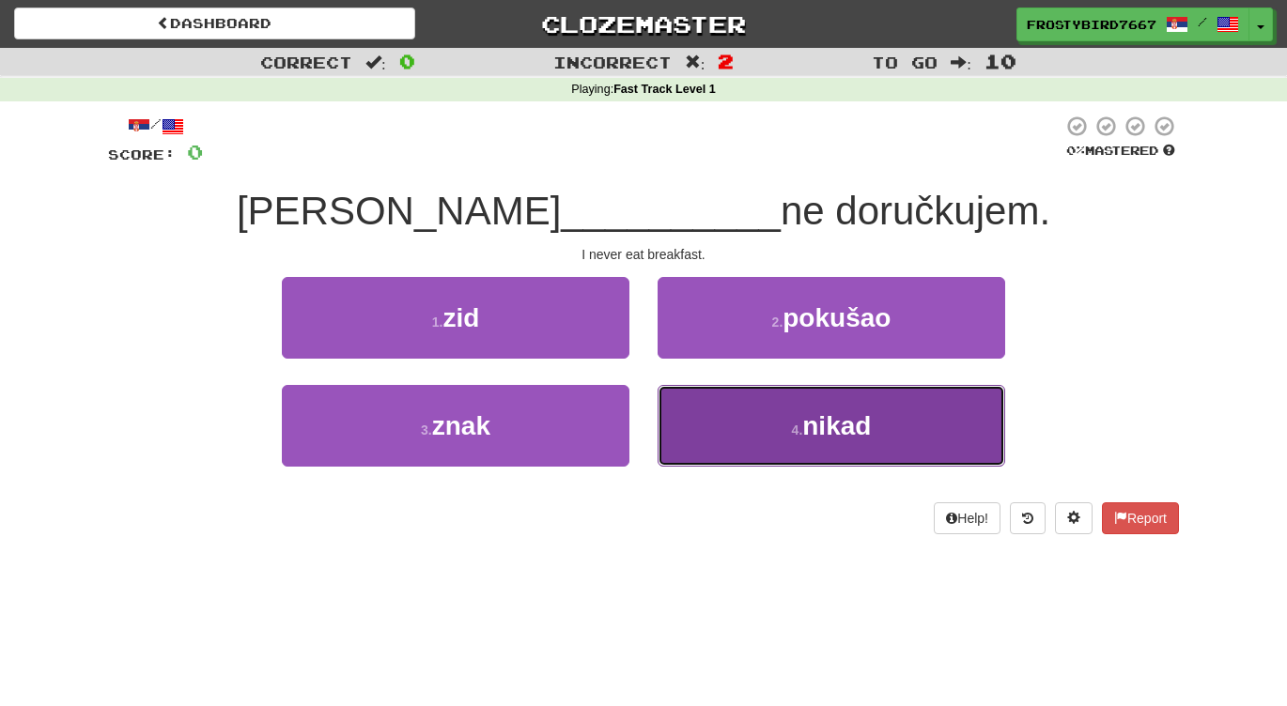
click at [796, 454] on button "4 . nikad" at bounding box center [830, 426] width 347 height 82
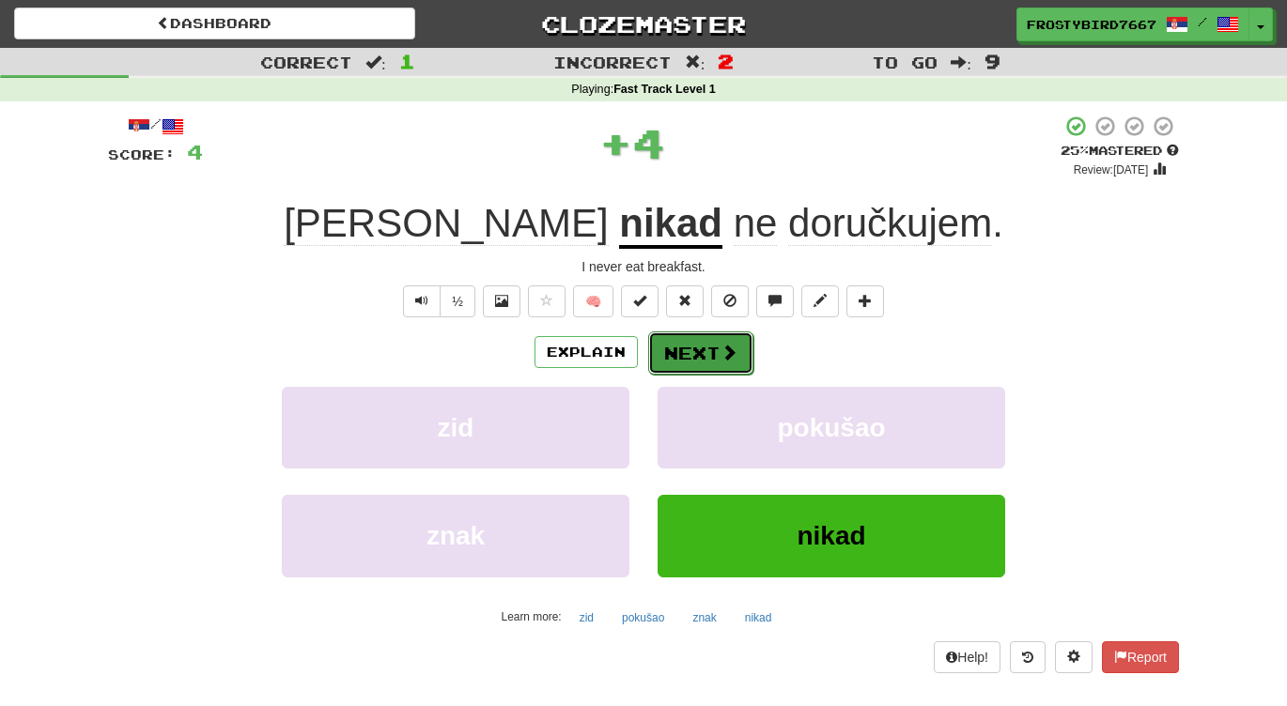
click at [714, 369] on button "Next" at bounding box center [700, 353] width 105 height 43
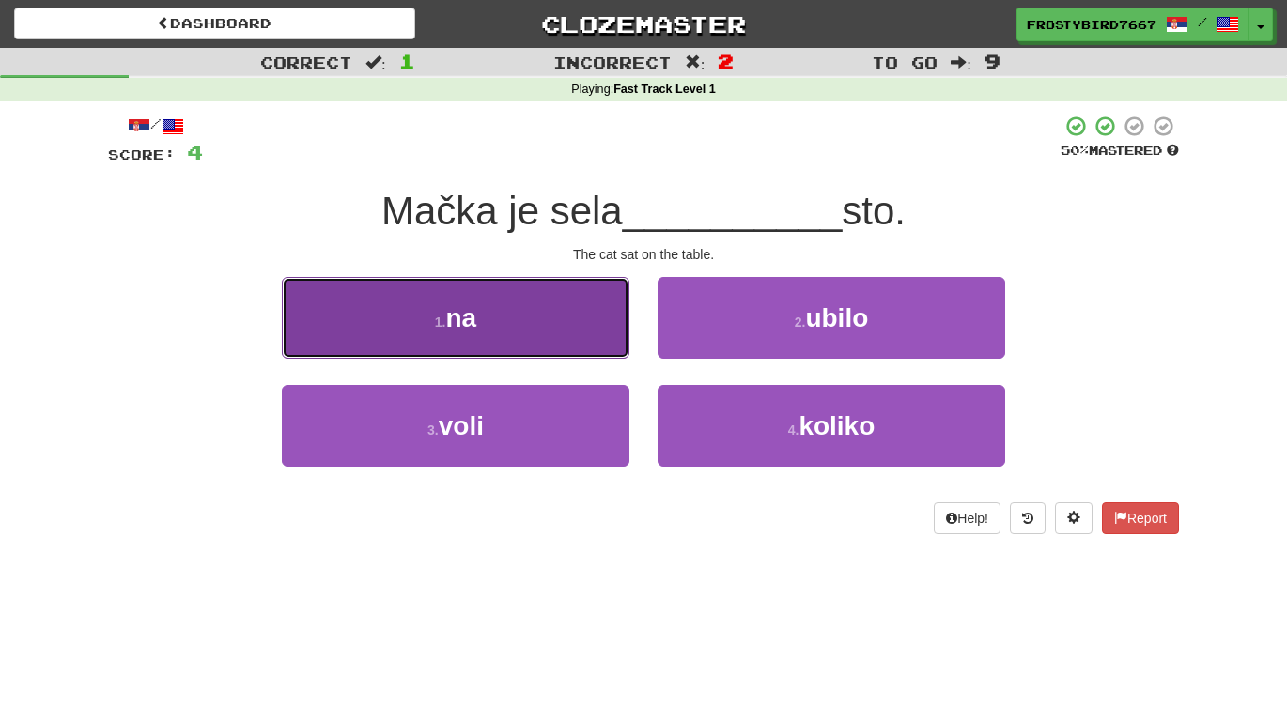
click at [563, 322] on button "1 . na" at bounding box center [455, 318] width 347 height 82
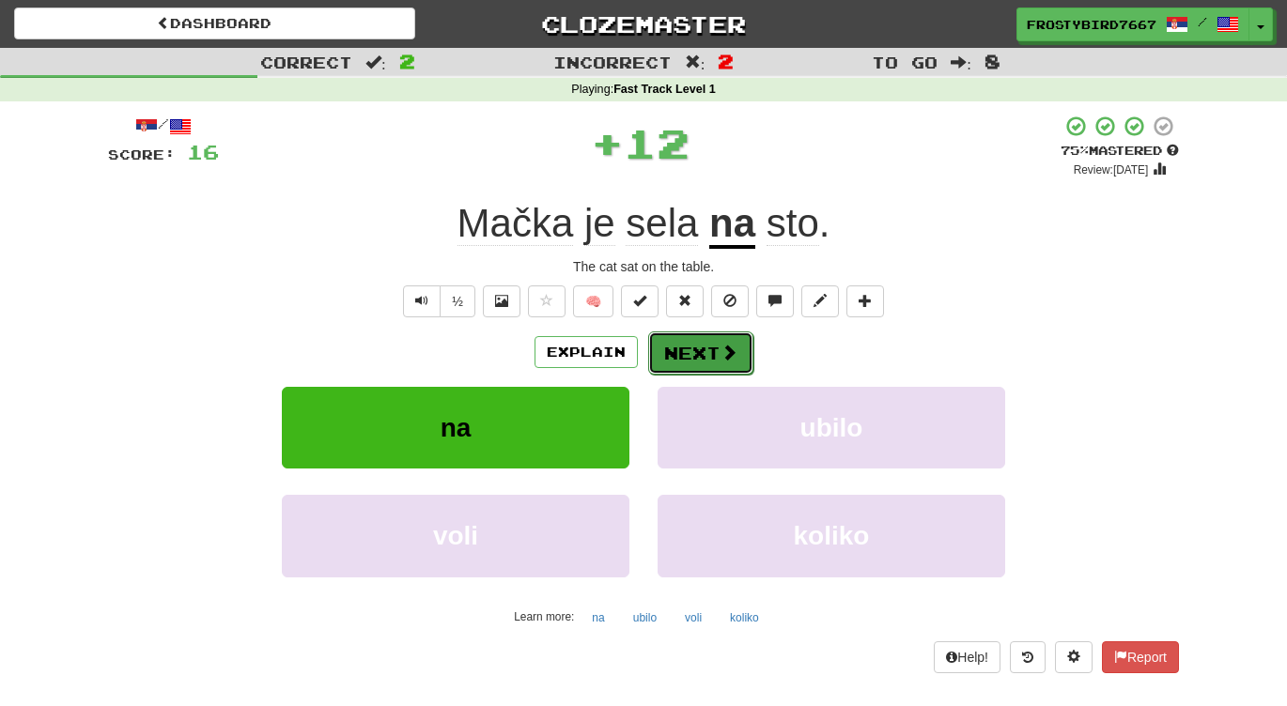
click at [705, 357] on button "Next" at bounding box center [700, 353] width 105 height 43
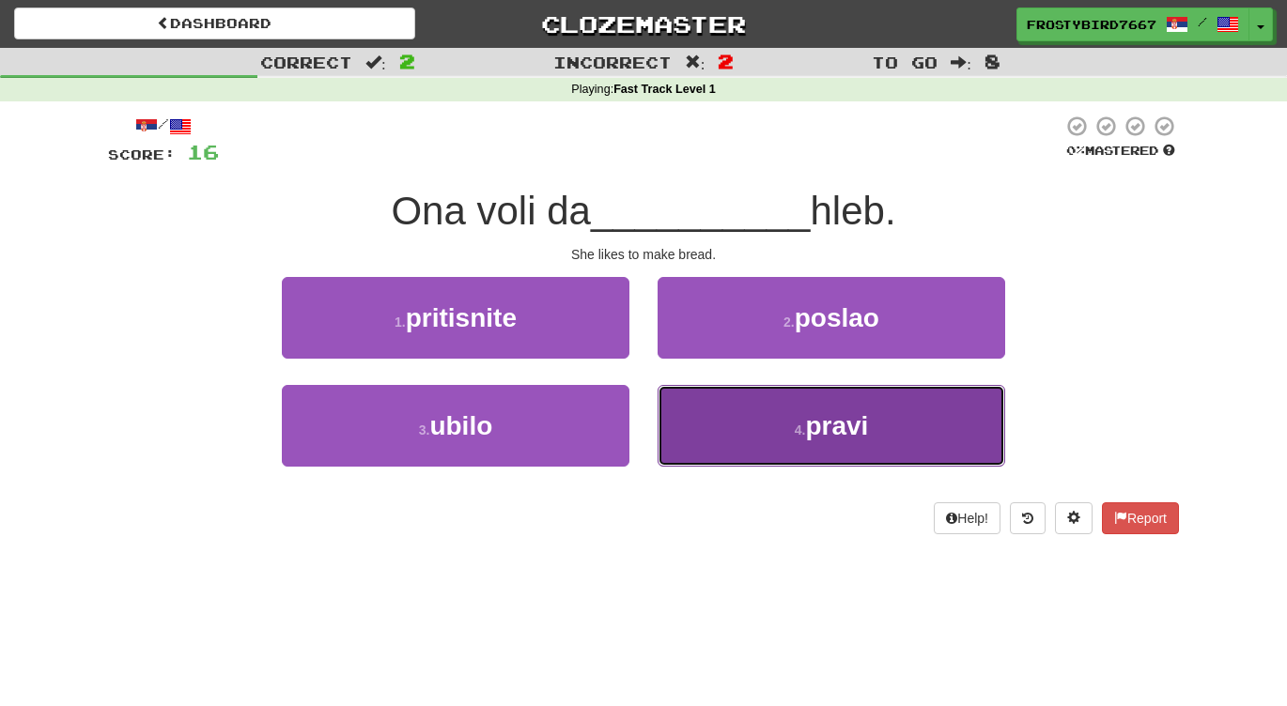
click at [743, 451] on button "4 . pravi" at bounding box center [830, 426] width 347 height 82
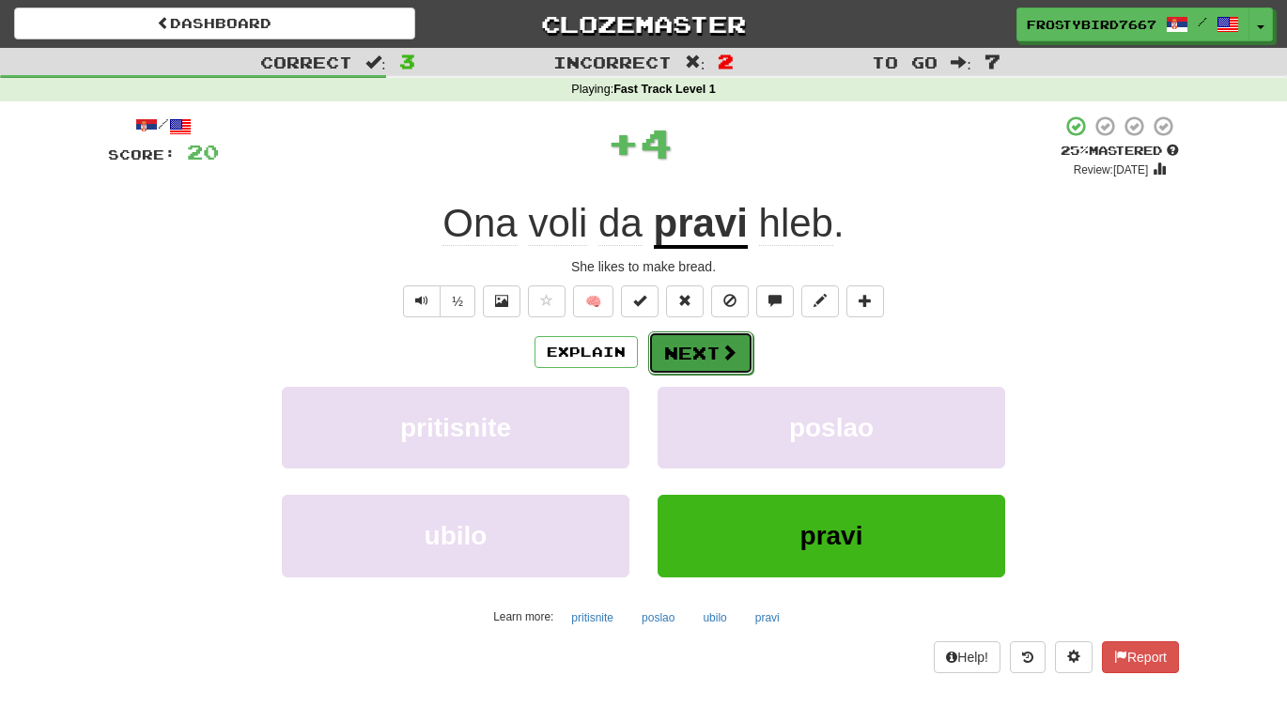
click at [711, 363] on button "Next" at bounding box center [700, 353] width 105 height 43
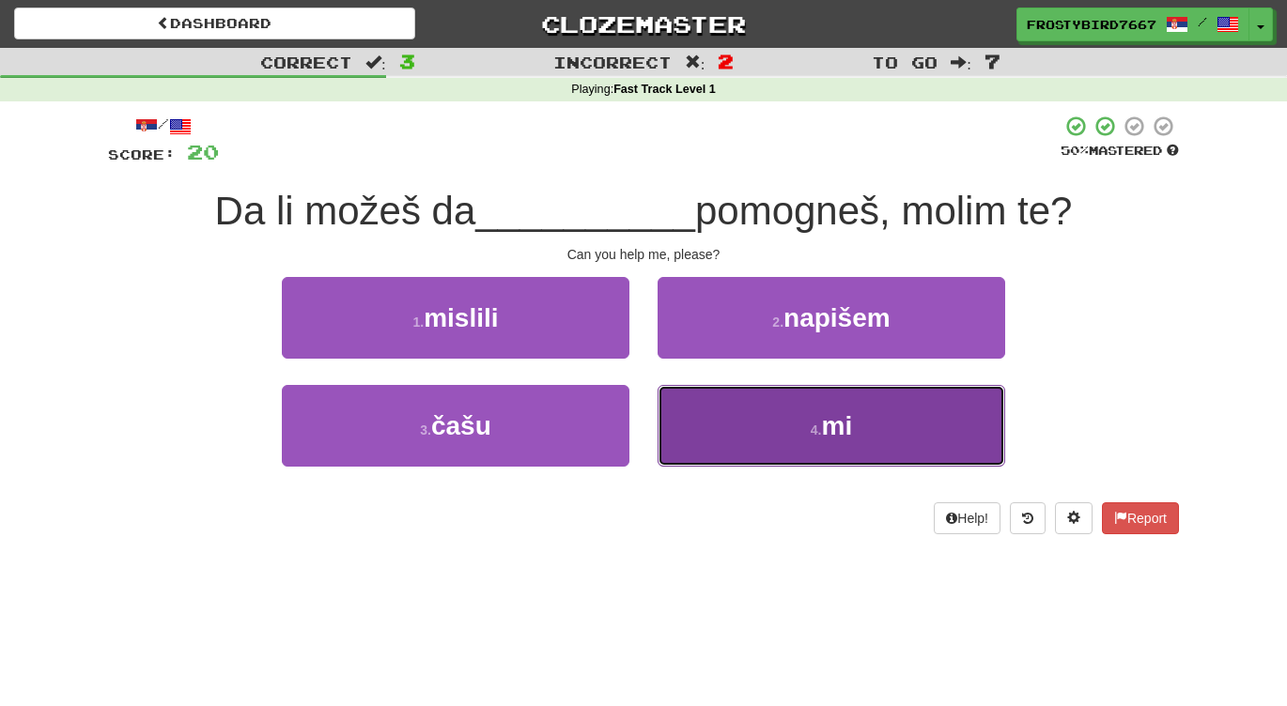
click at [800, 433] on button "4 . mi" at bounding box center [830, 426] width 347 height 82
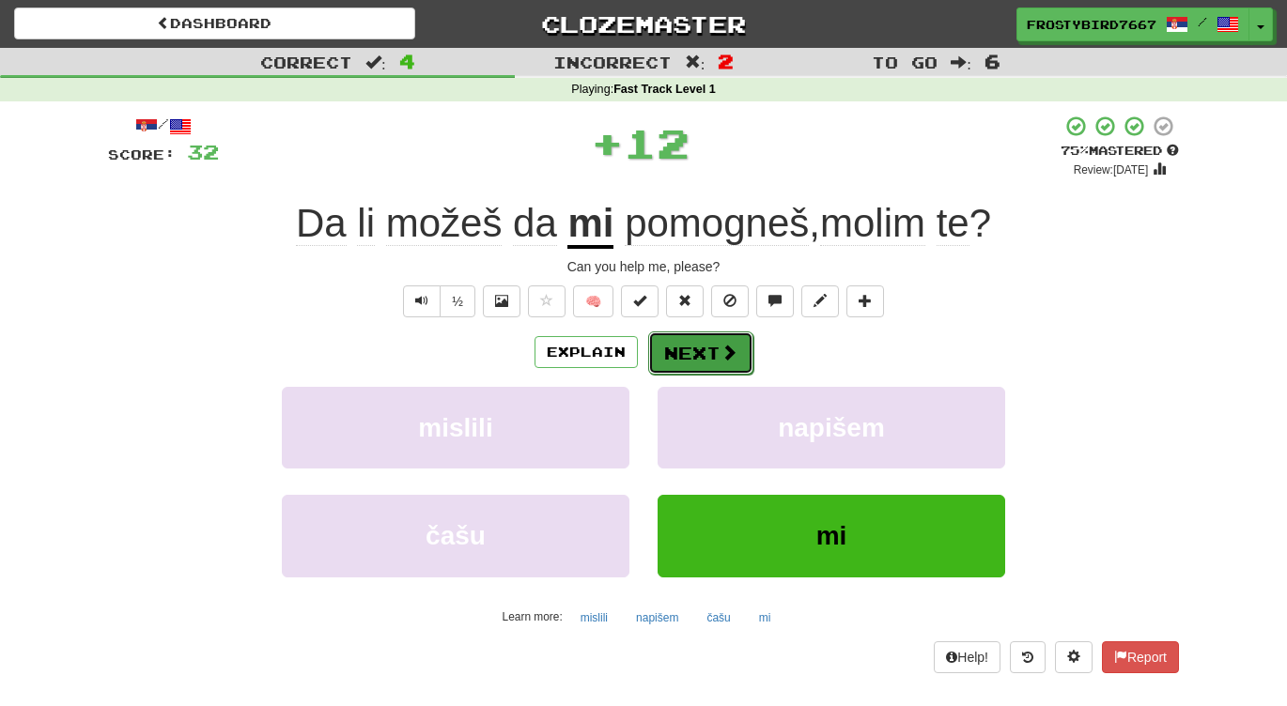
click at [710, 356] on button "Next" at bounding box center [700, 353] width 105 height 43
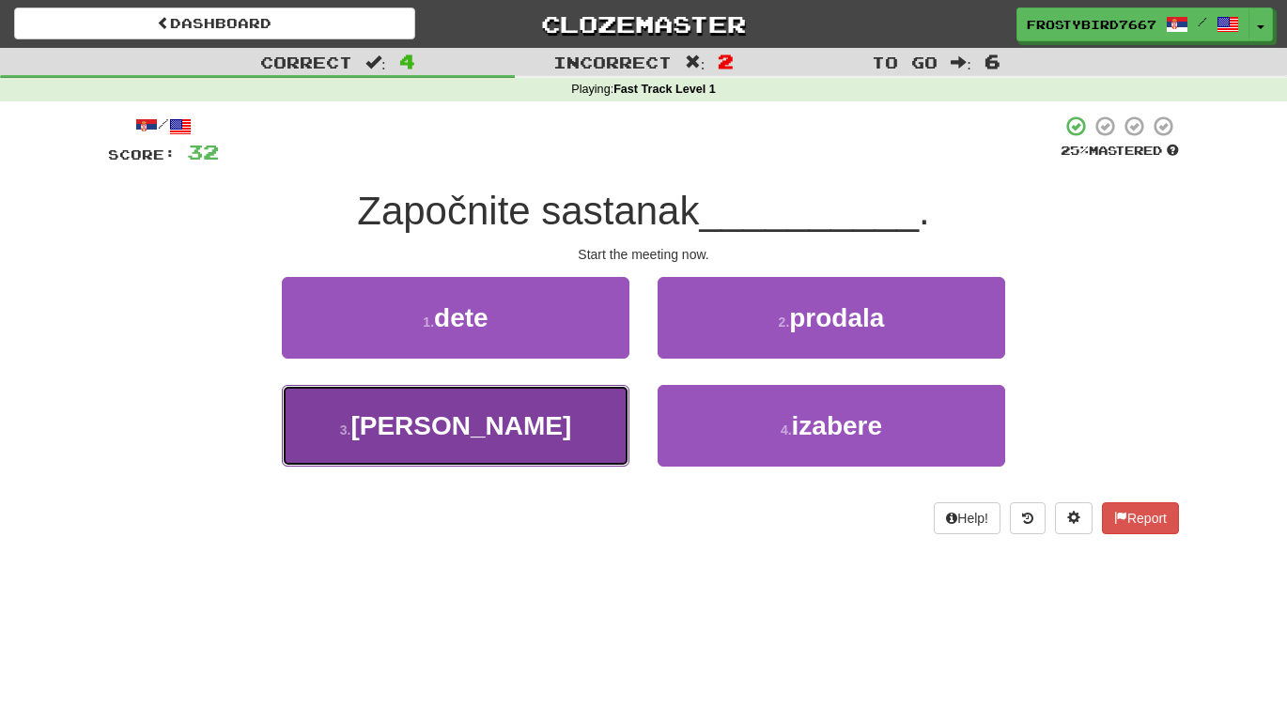
click at [561, 451] on button "3 . sada" at bounding box center [455, 426] width 347 height 82
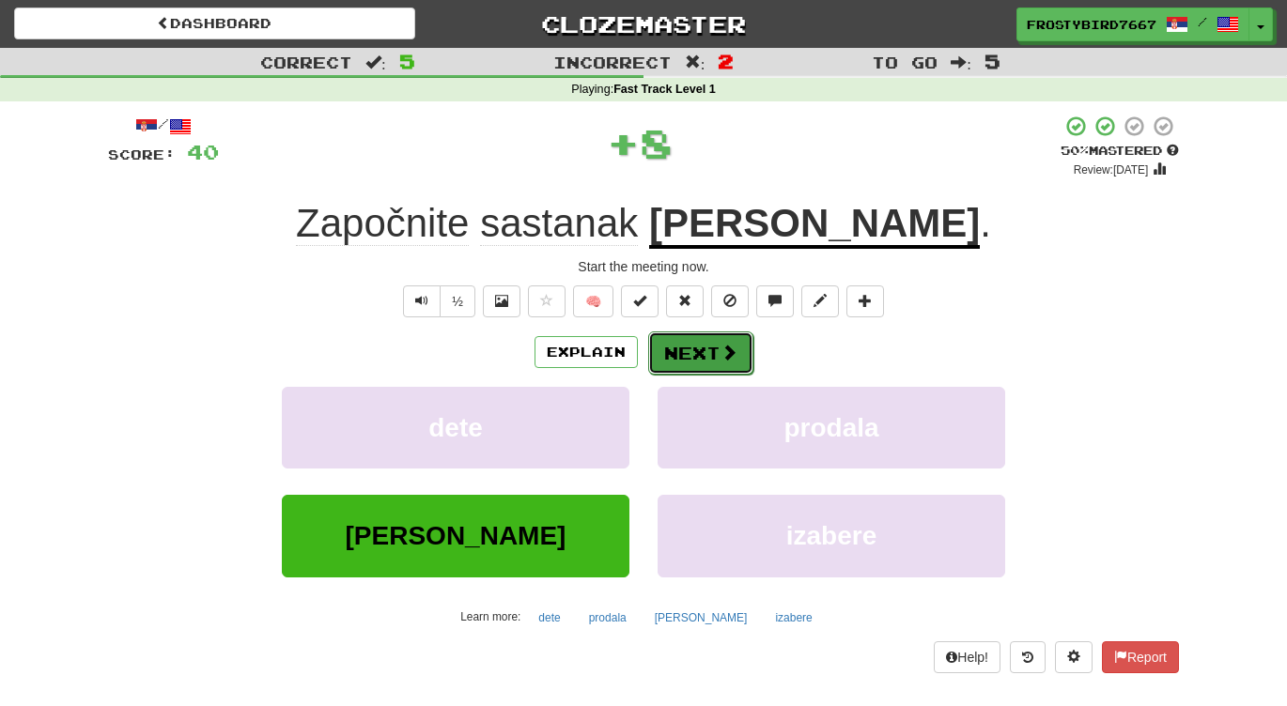
click at [724, 363] on button "Next" at bounding box center [700, 353] width 105 height 43
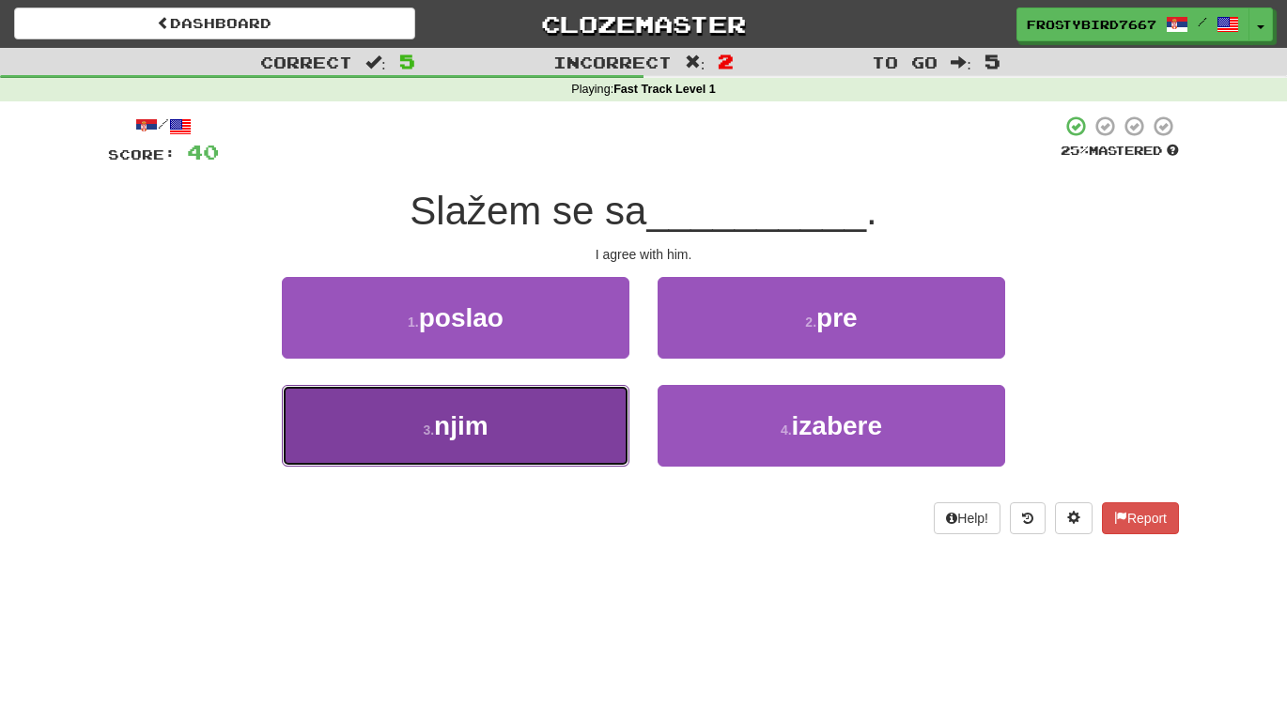
click at [575, 448] on button "3 . njim" at bounding box center [455, 426] width 347 height 82
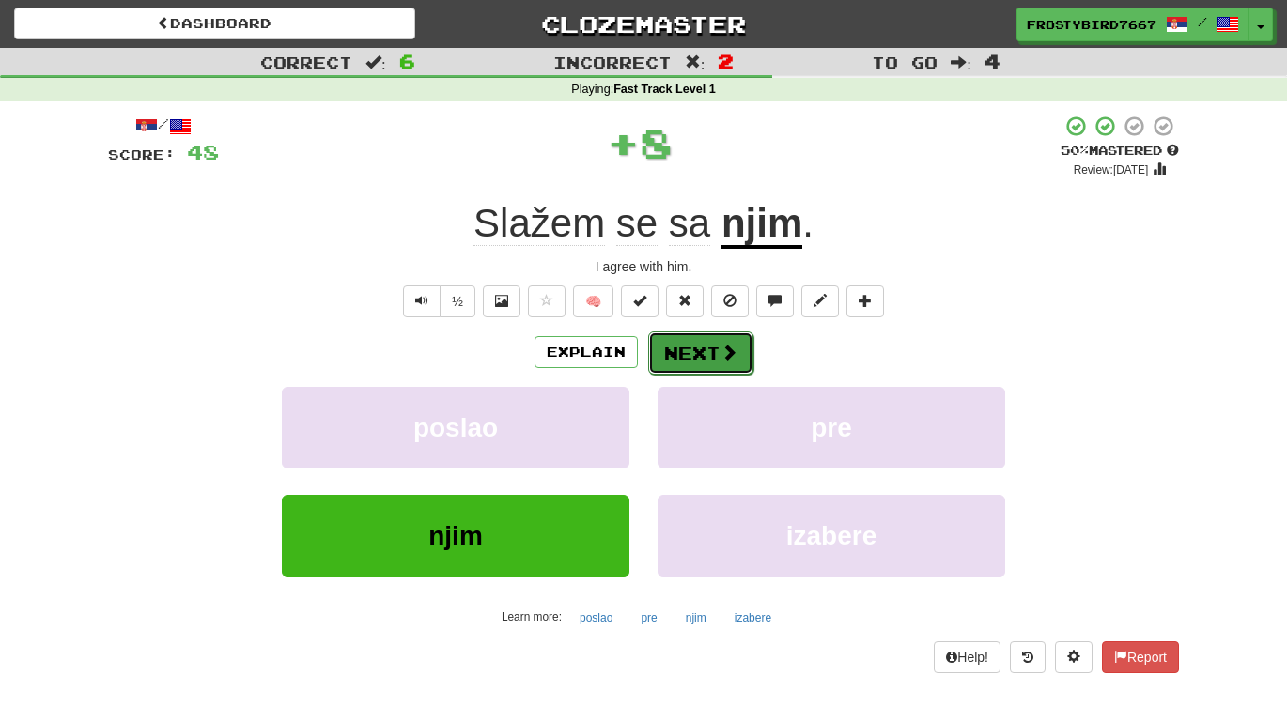
click at [711, 347] on button "Next" at bounding box center [700, 353] width 105 height 43
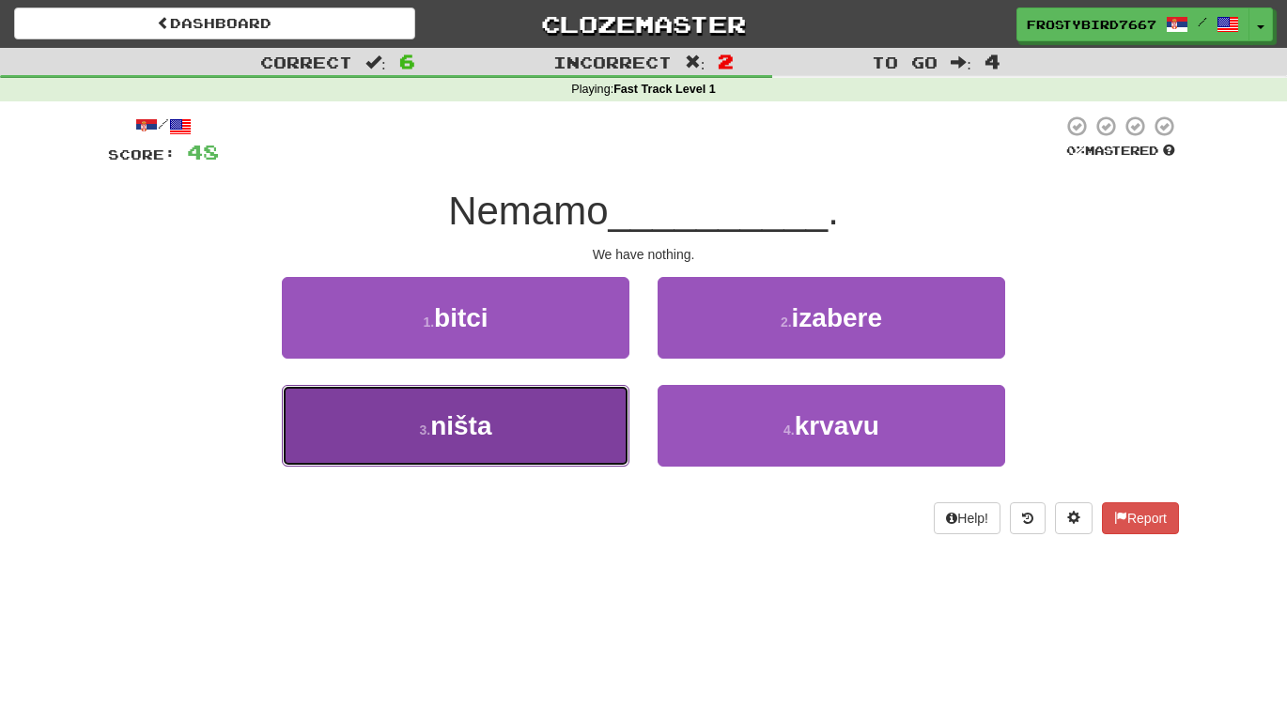
click at [565, 463] on button "3 . ništa" at bounding box center [455, 426] width 347 height 82
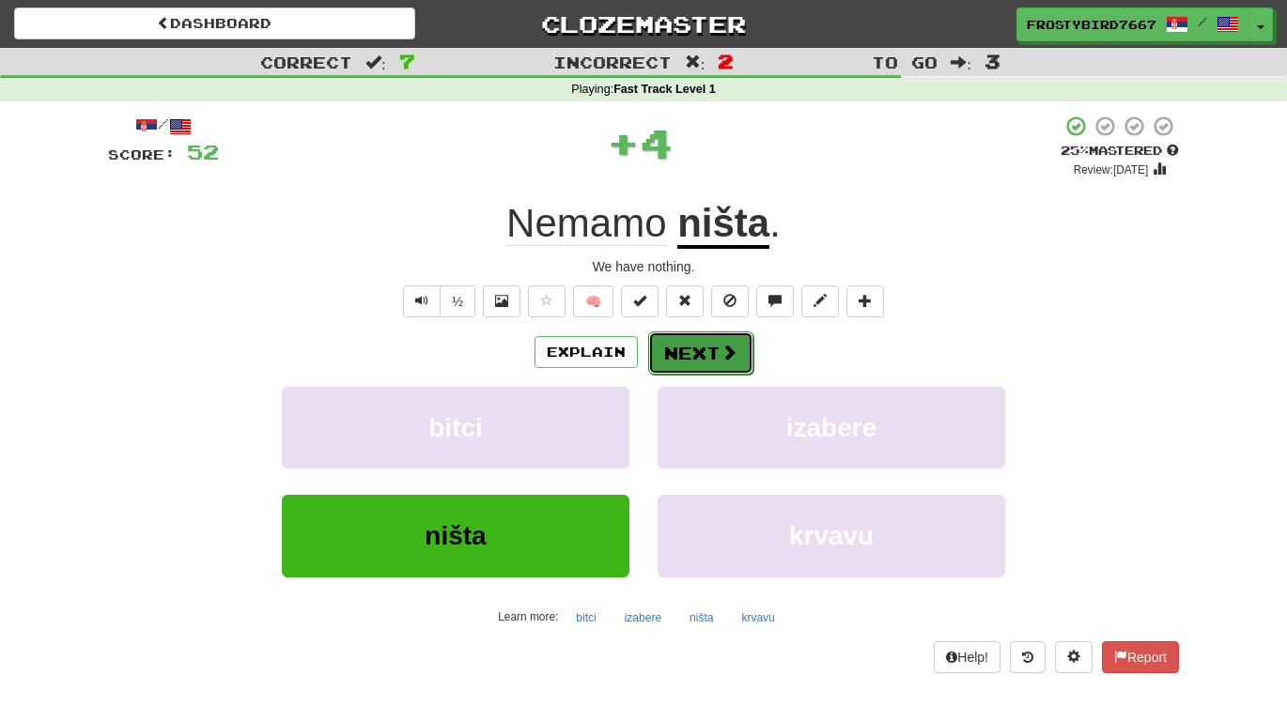
click at [724, 360] on span at bounding box center [728, 352] width 17 height 17
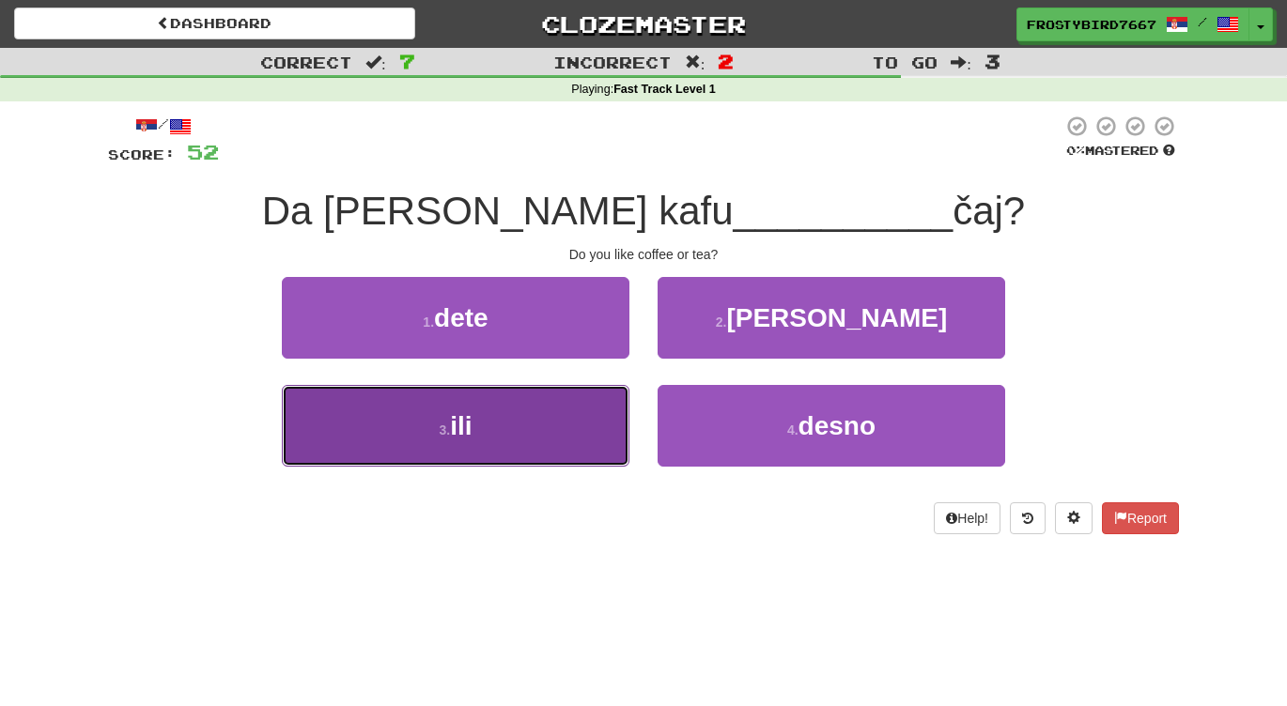
click at [564, 446] on button "3 . ili" at bounding box center [455, 426] width 347 height 82
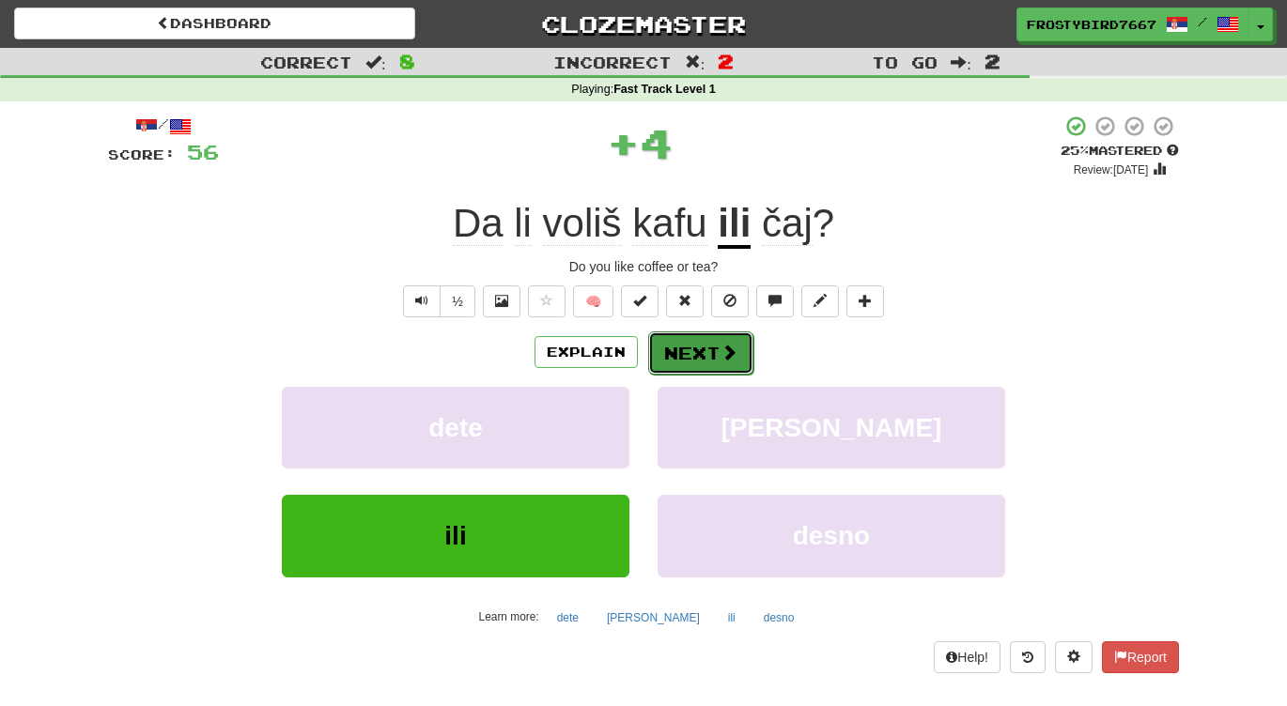
click at [731, 367] on button "Next" at bounding box center [700, 353] width 105 height 43
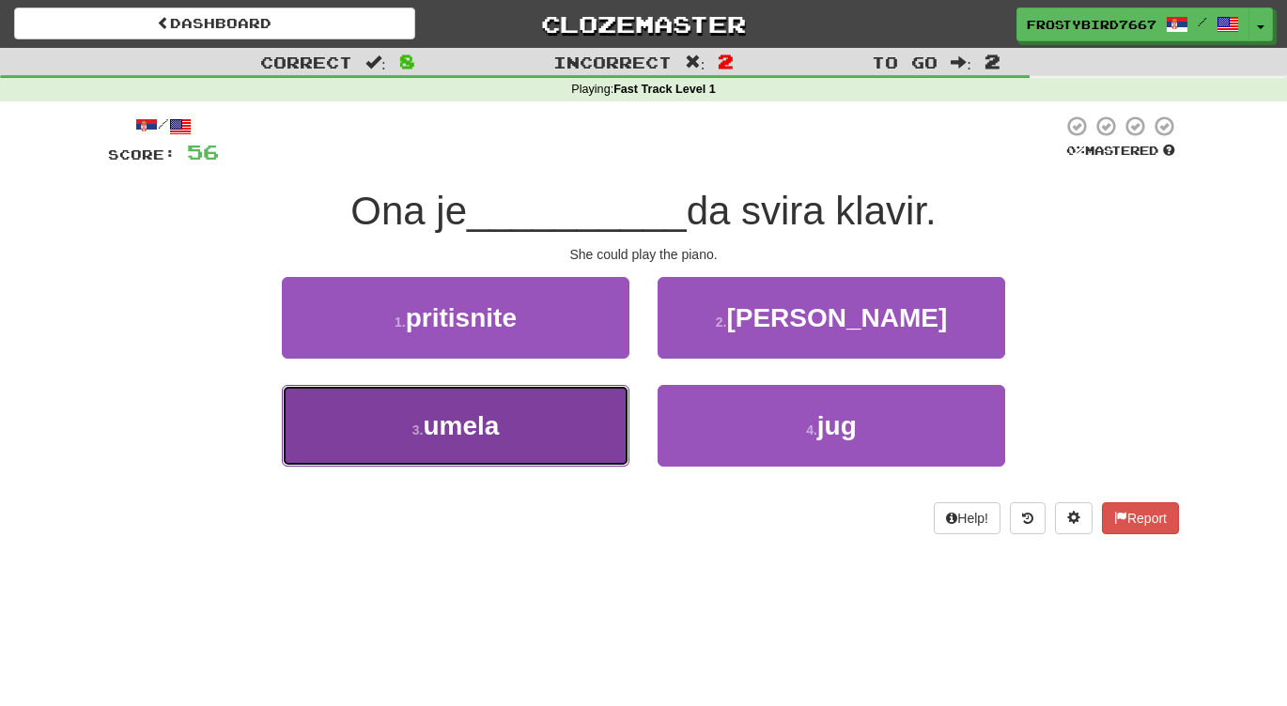
click at [566, 437] on button "3 . umela" at bounding box center [455, 426] width 347 height 82
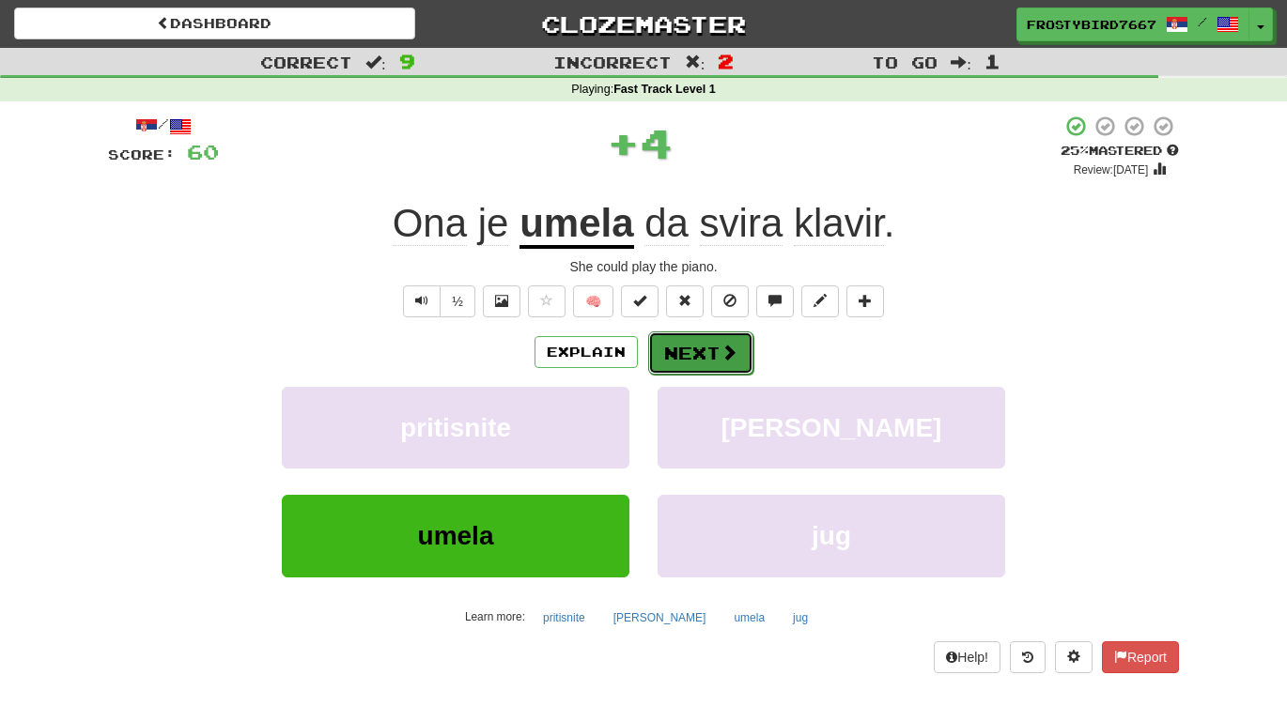
click at [723, 365] on button "Next" at bounding box center [700, 353] width 105 height 43
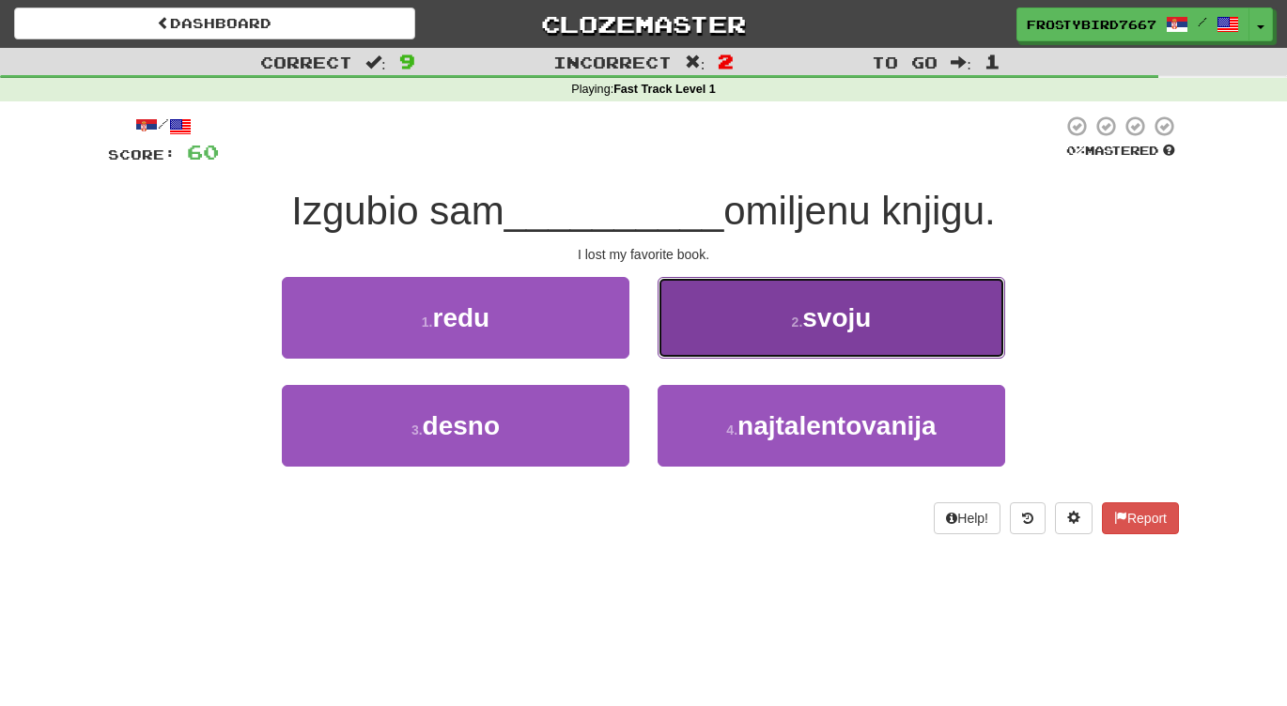
click at [812, 329] on span "svoju" at bounding box center [836, 317] width 69 height 29
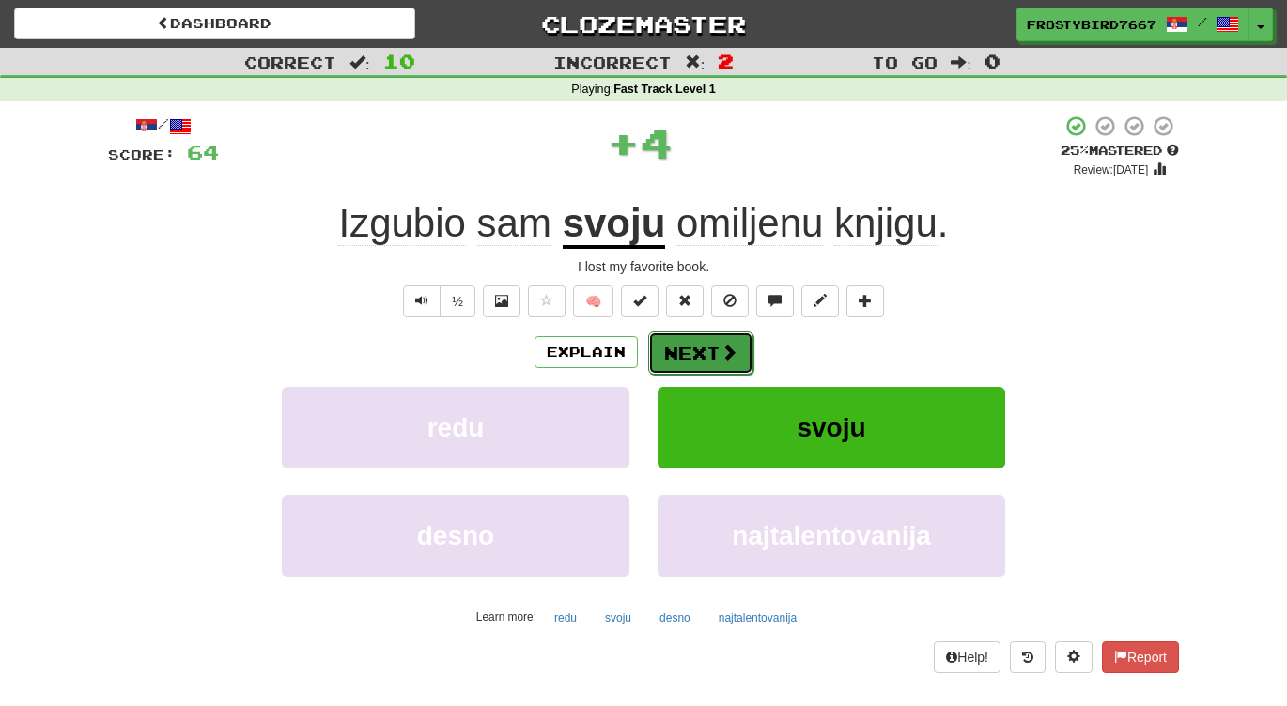
click at [704, 356] on button "Next" at bounding box center [700, 353] width 105 height 43
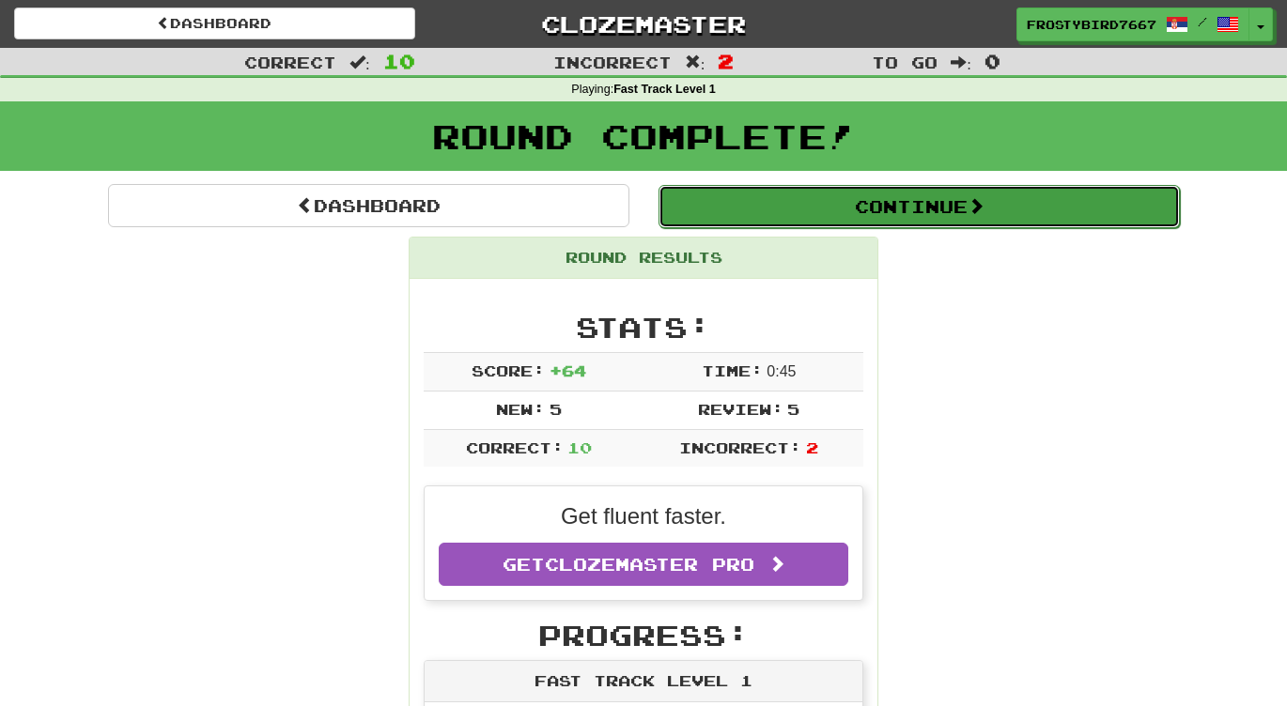
click at [921, 206] on button "Continue" at bounding box center [918, 206] width 521 height 43
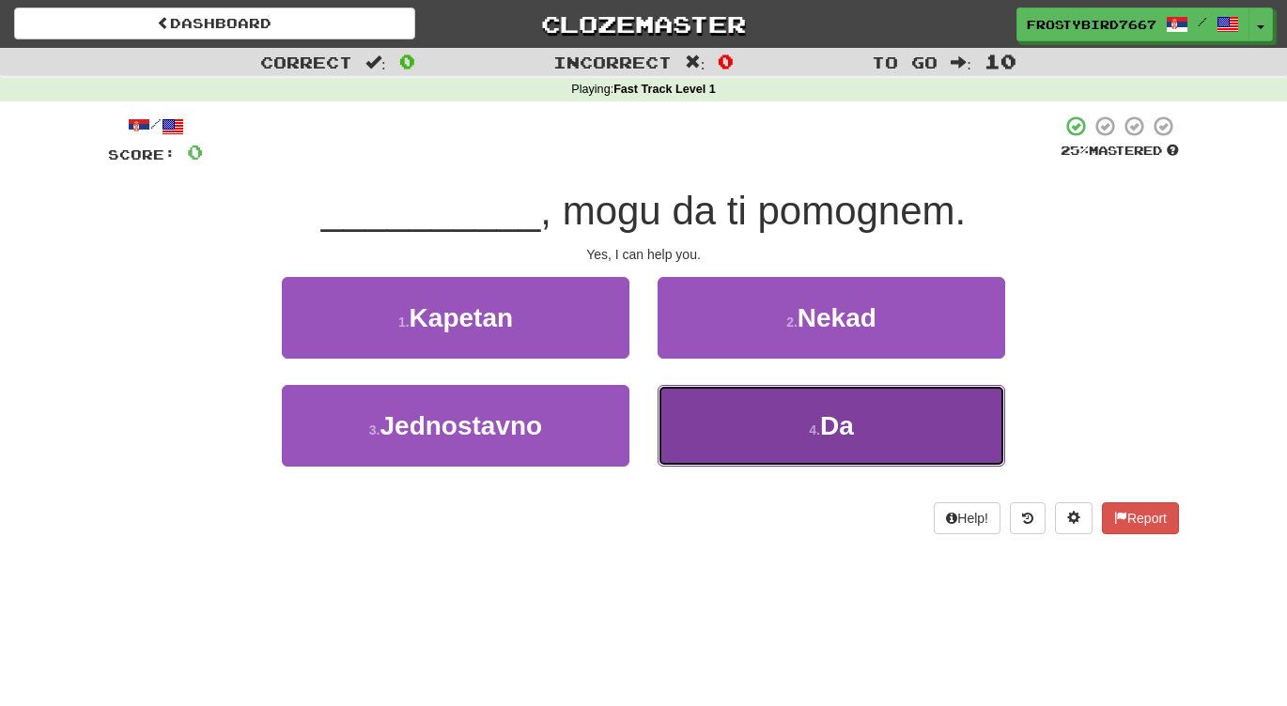
click at [809, 437] on small "4 ." at bounding box center [814, 430] width 11 height 15
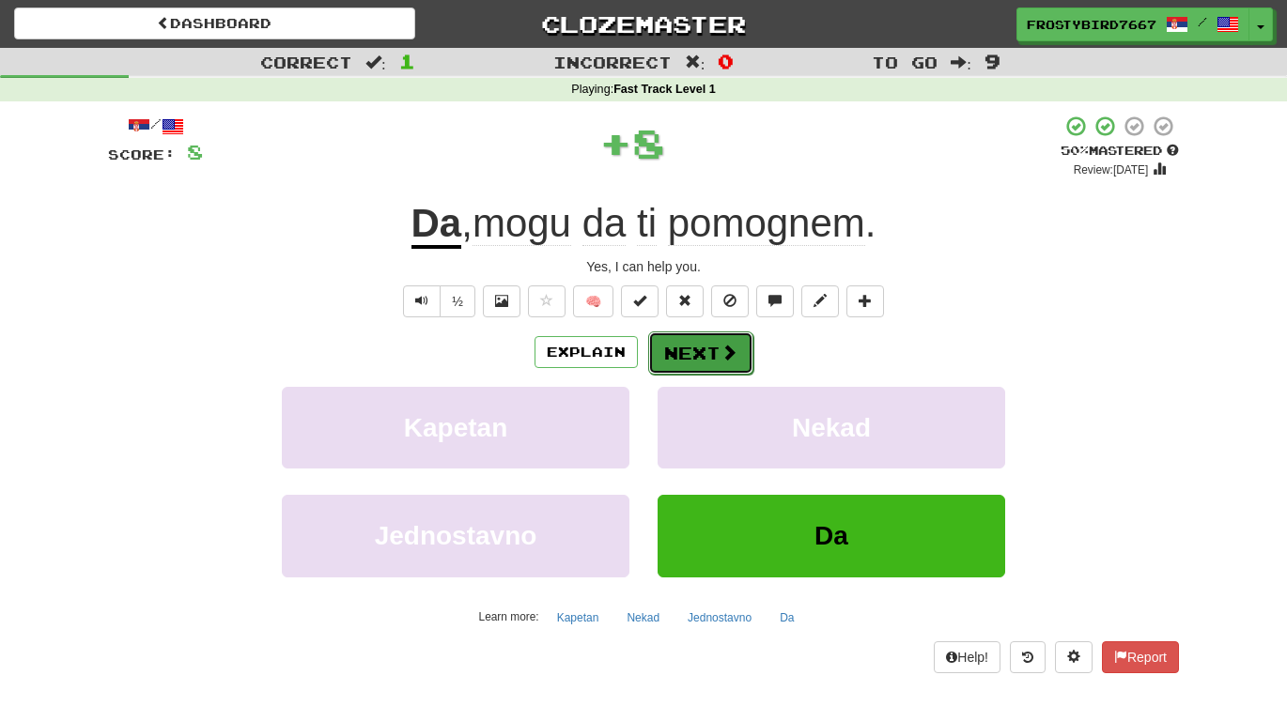
click at [722, 363] on button "Next" at bounding box center [700, 353] width 105 height 43
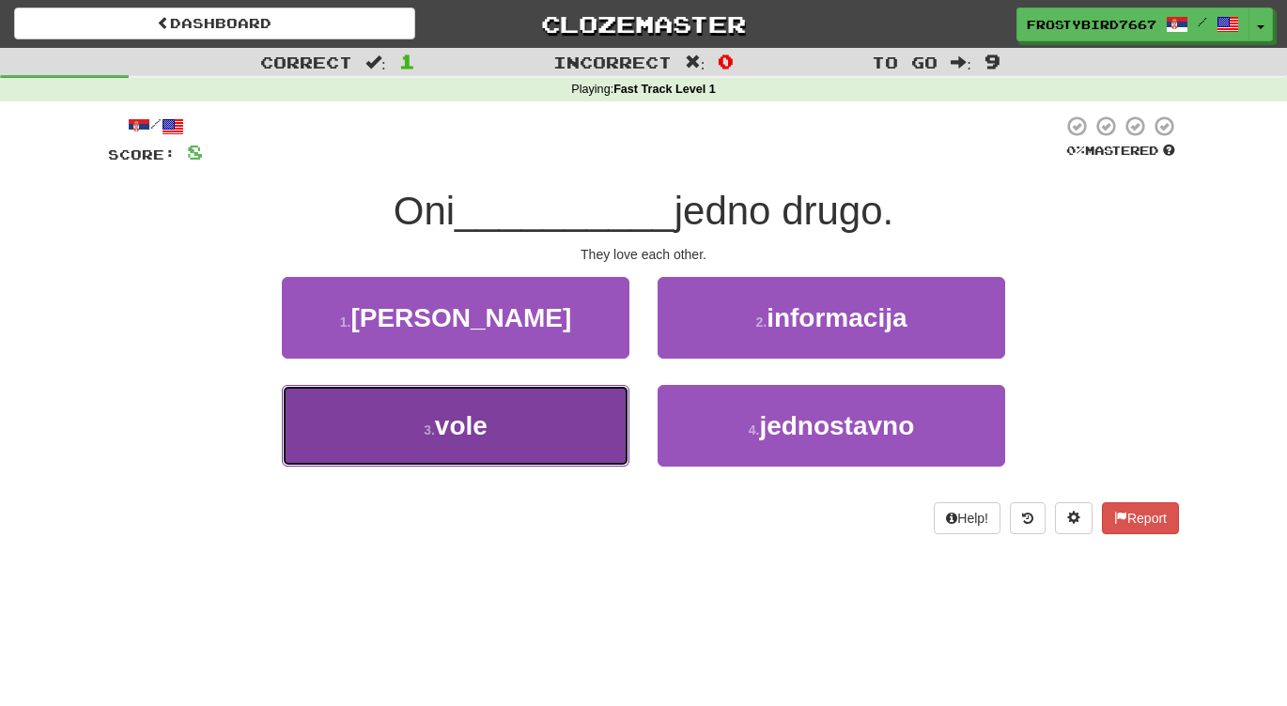
click at [515, 419] on button "3 . vole" at bounding box center [455, 426] width 347 height 82
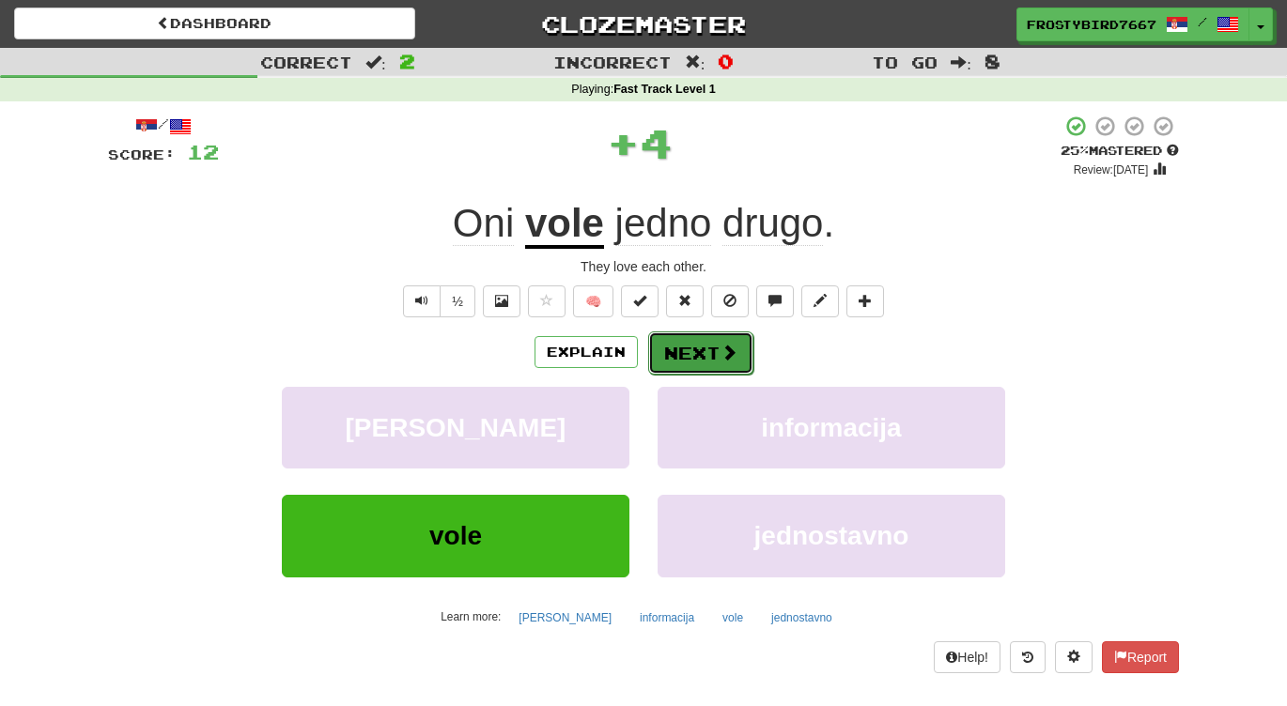
click at [722, 361] on span at bounding box center [728, 352] width 17 height 17
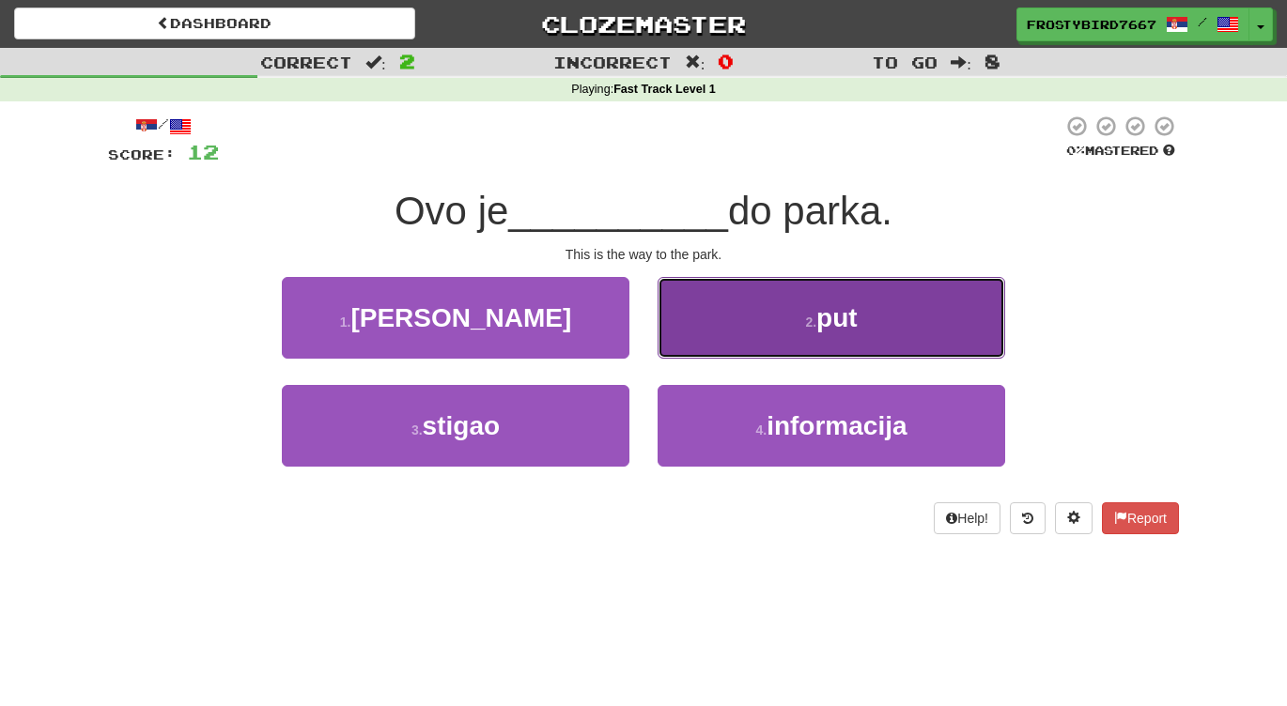
click at [802, 310] on button "2 . put" at bounding box center [830, 318] width 347 height 82
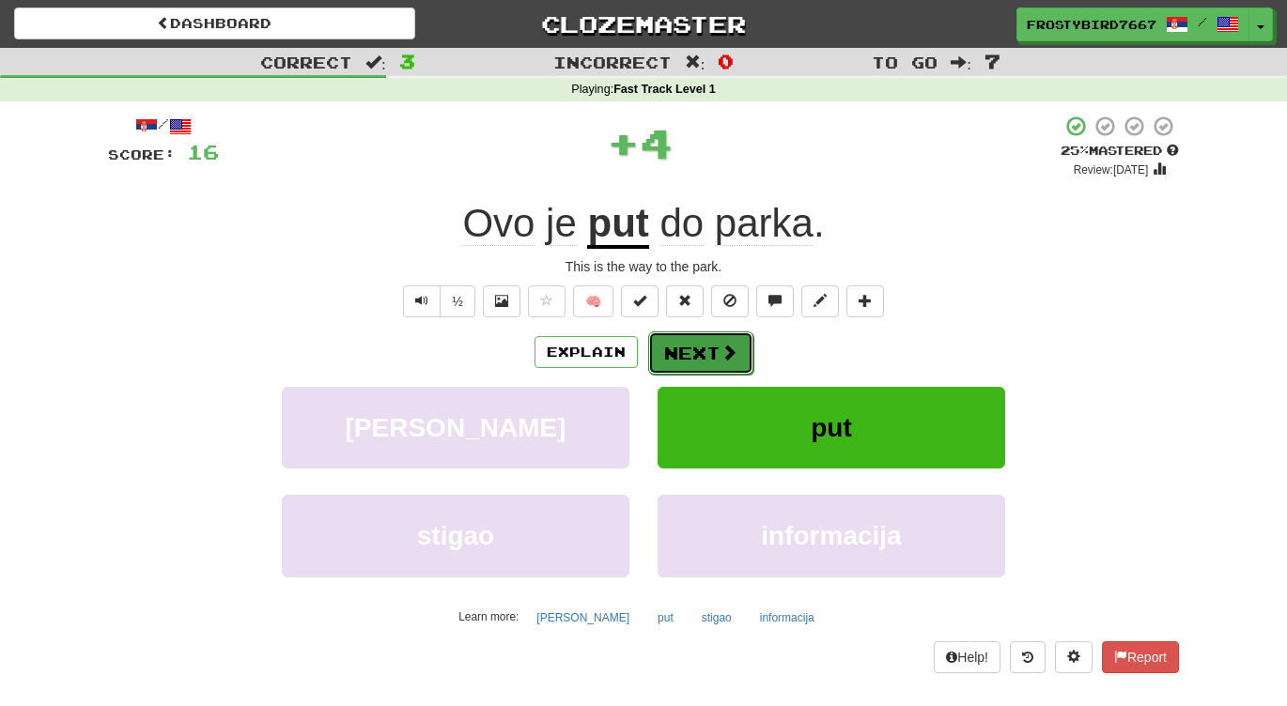
click at [713, 356] on button "Next" at bounding box center [700, 353] width 105 height 43
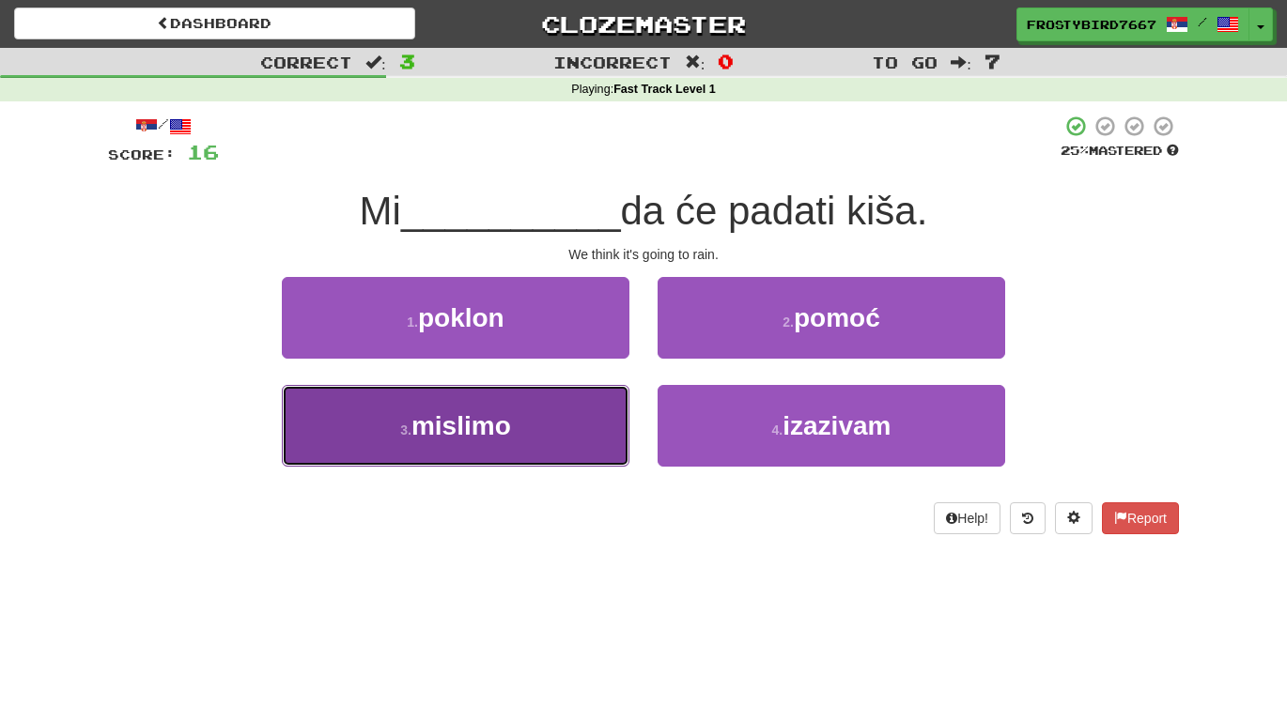
click at [525, 417] on button "3 . mislimo" at bounding box center [455, 426] width 347 height 82
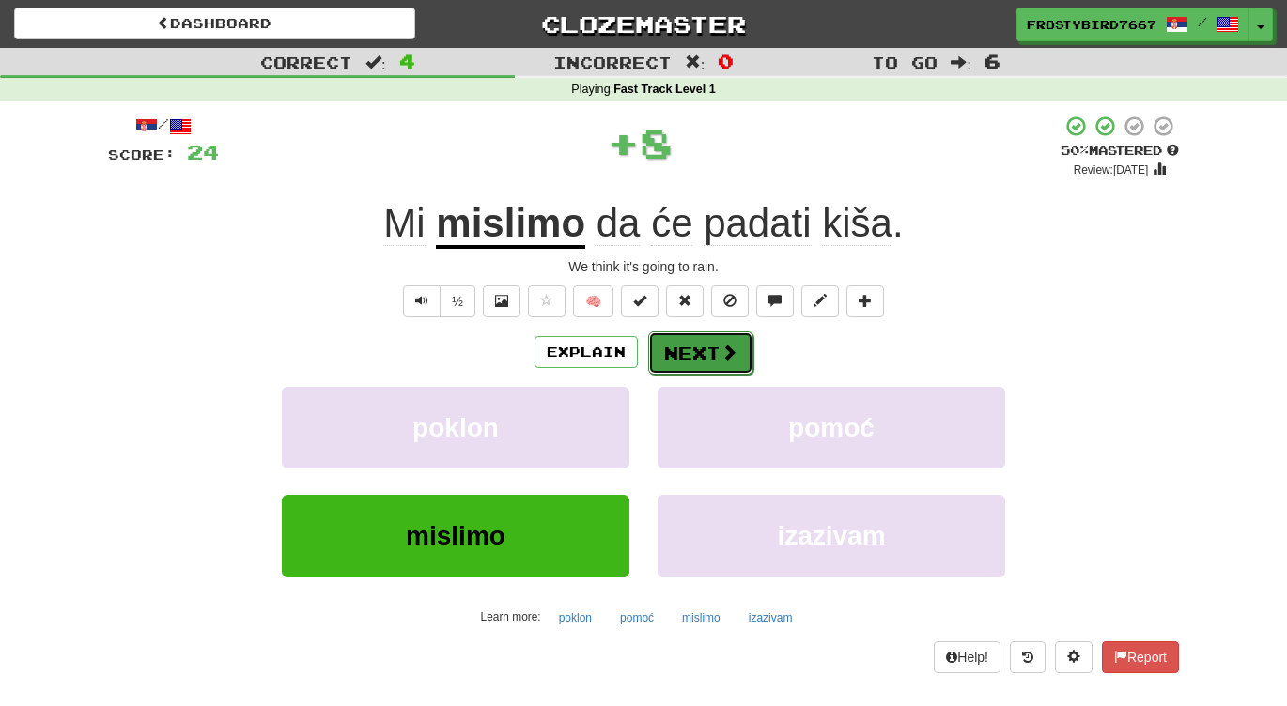
click at [707, 359] on button "Next" at bounding box center [700, 353] width 105 height 43
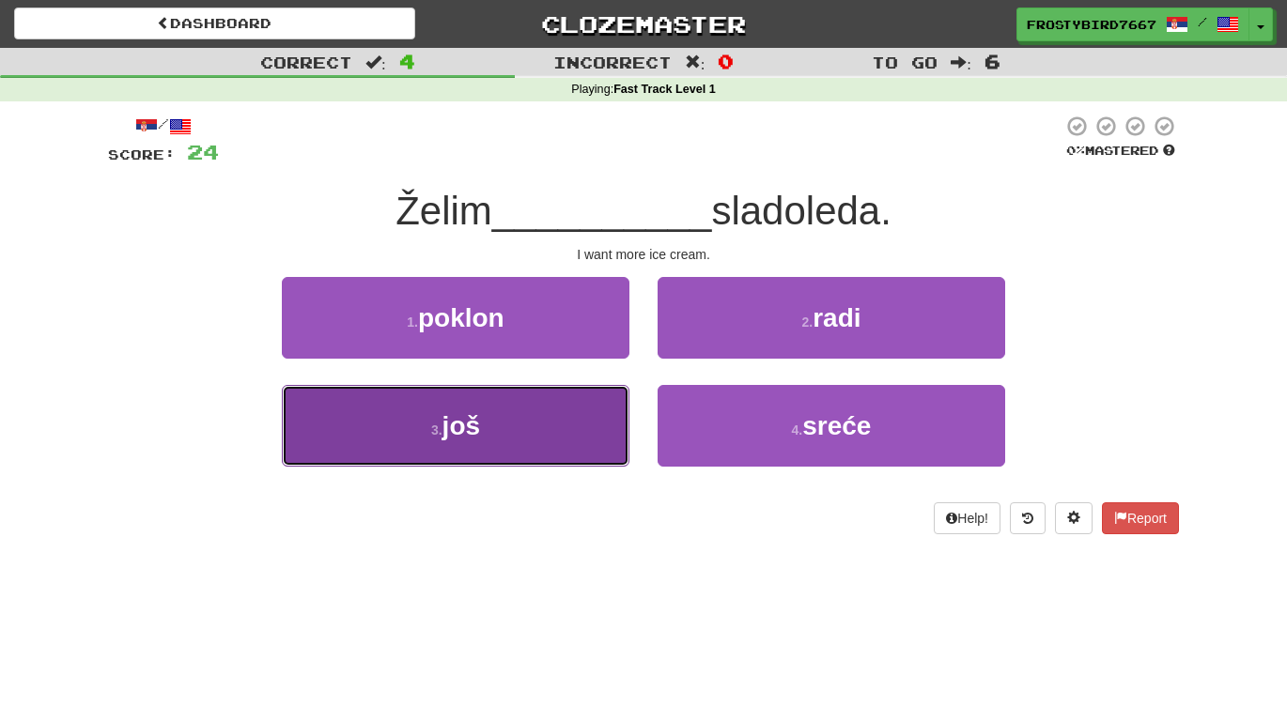
click at [557, 442] on button "3 . još" at bounding box center [455, 426] width 347 height 82
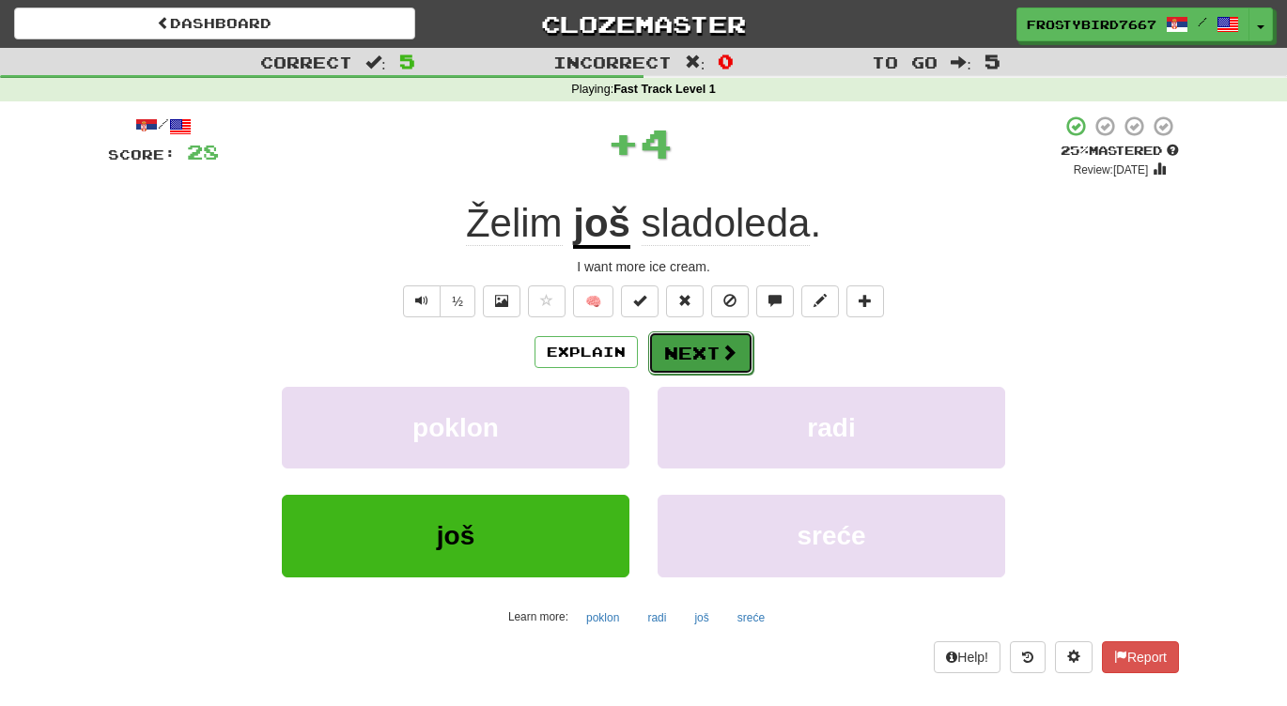
click at [701, 350] on button "Next" at bounding box center [700, 353] width 105 height 43
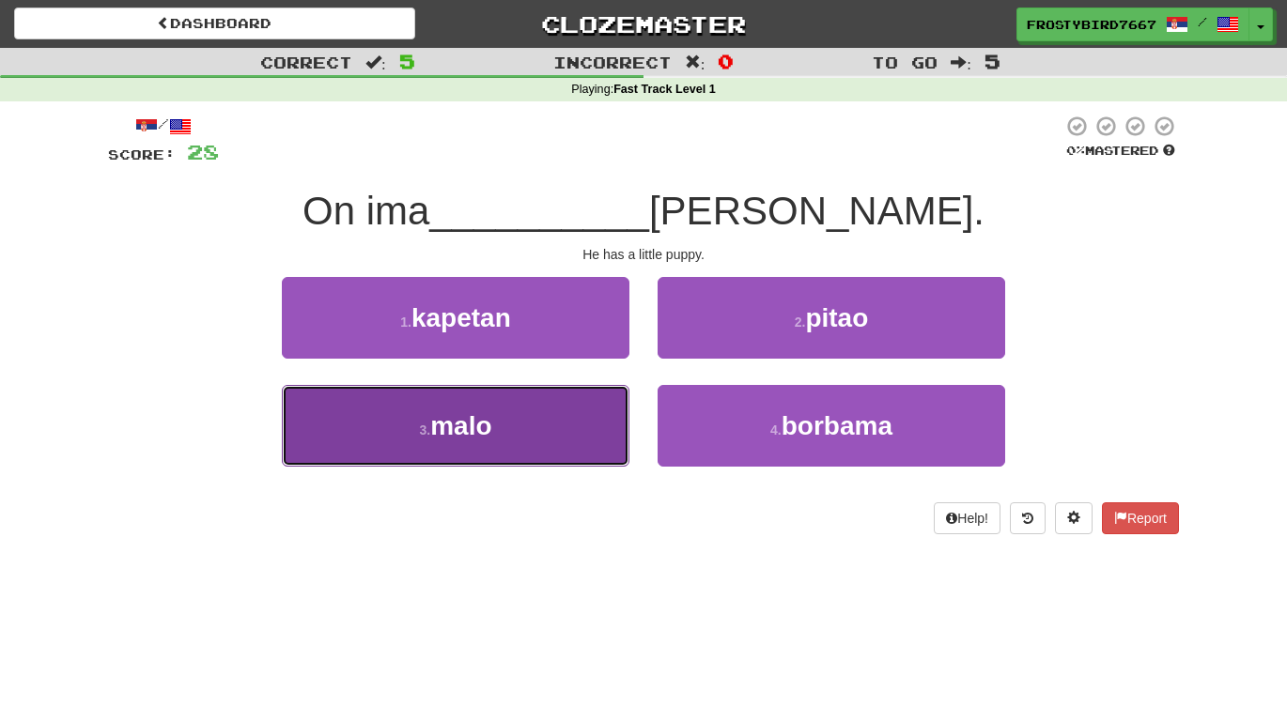
click at [561, 433] on button "3 . malo" at bounding box center [455, 426] width 347 height 82
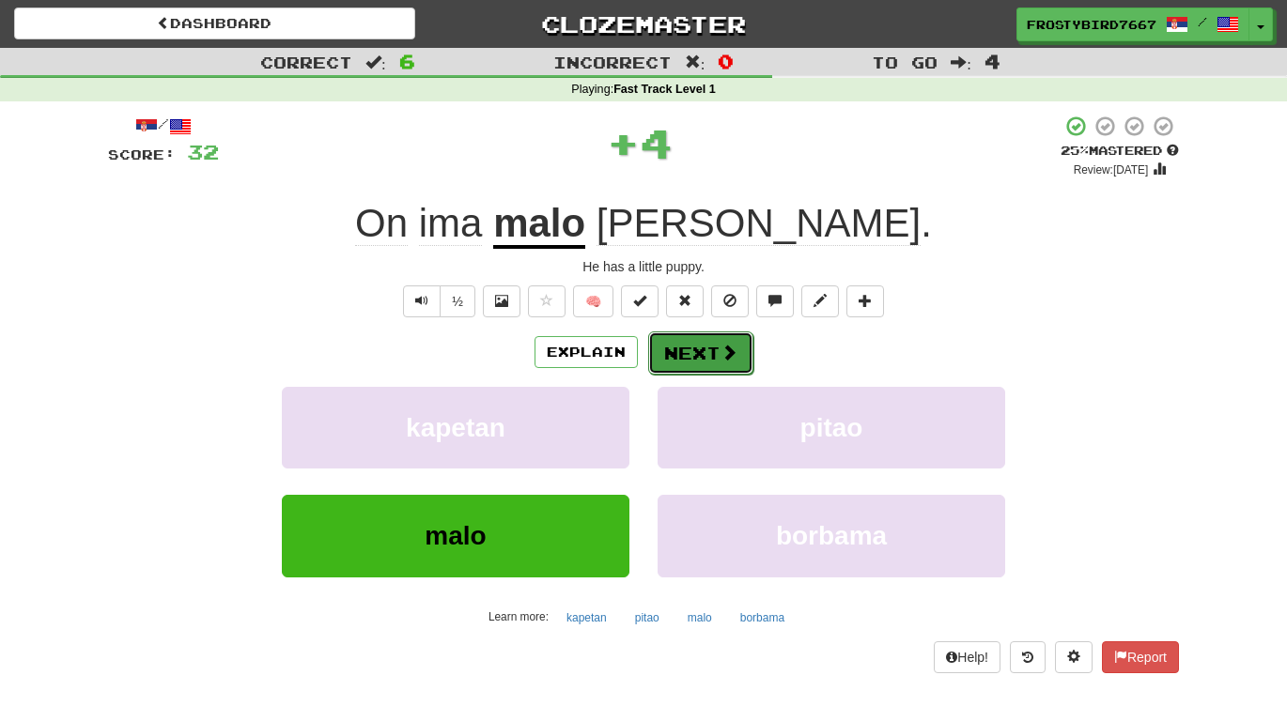
click at [734, 360] on span at bounding box center [728, 352] width 17 height 17
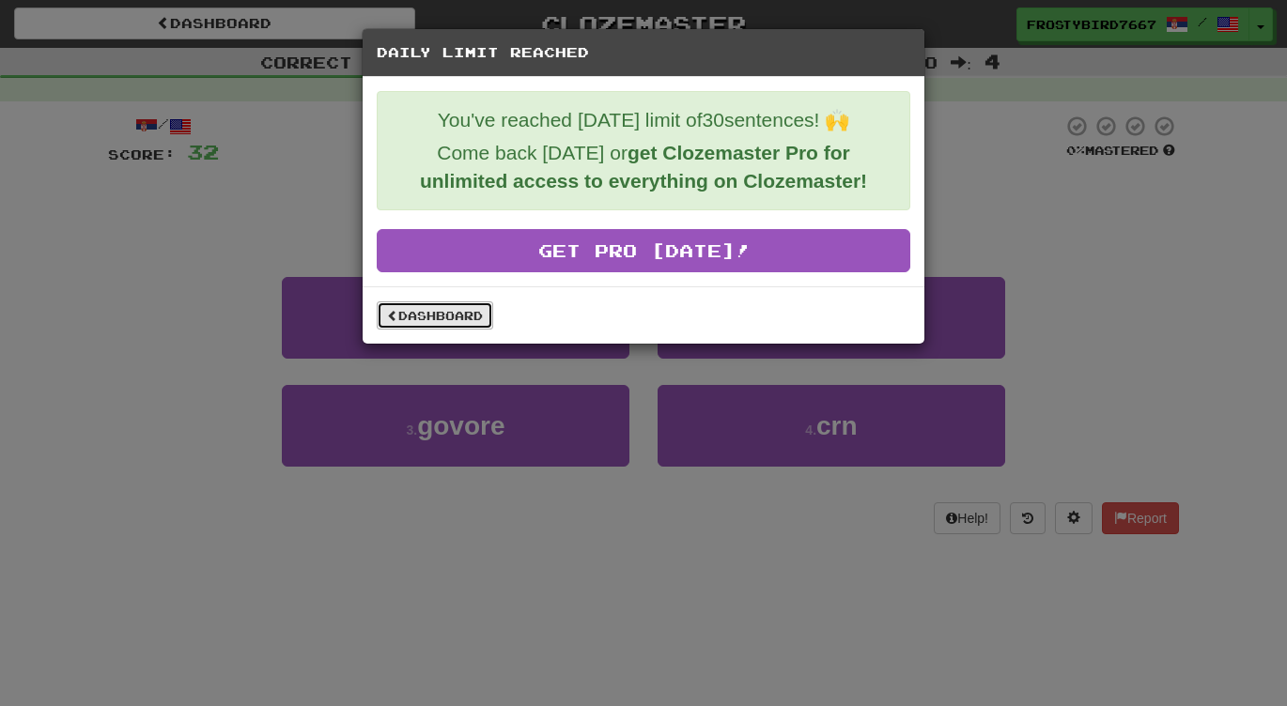
click at [465, 319] on link "Dashboard" at bounding box center [435, 315] width 116 height 28
